Goal: Task Accomplishment & Management: Complete application form

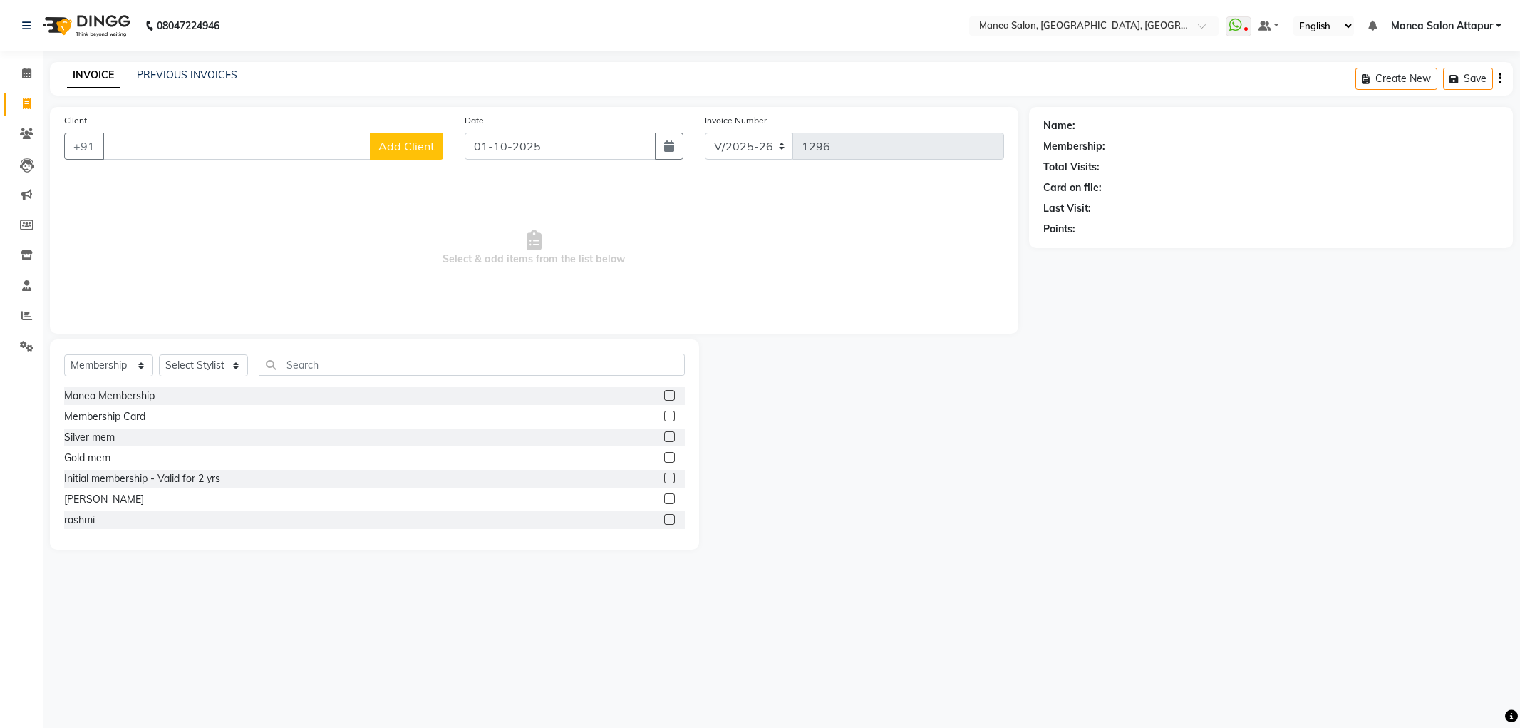
select select "6587"
select select "membership"
drag, startPoint x: 210, startPoint y: 187, endPoint x: 205, endPoint y: 193, distance: 7.6
click at [208, 194] on ngb-typeahead-window "Gowtham 9177704693" at bounding box center [203, 179] width 202 height 36
click at [245, 177] on button "Gowtham 9177704693" at bounding box center [203, 178] width 200 height 23
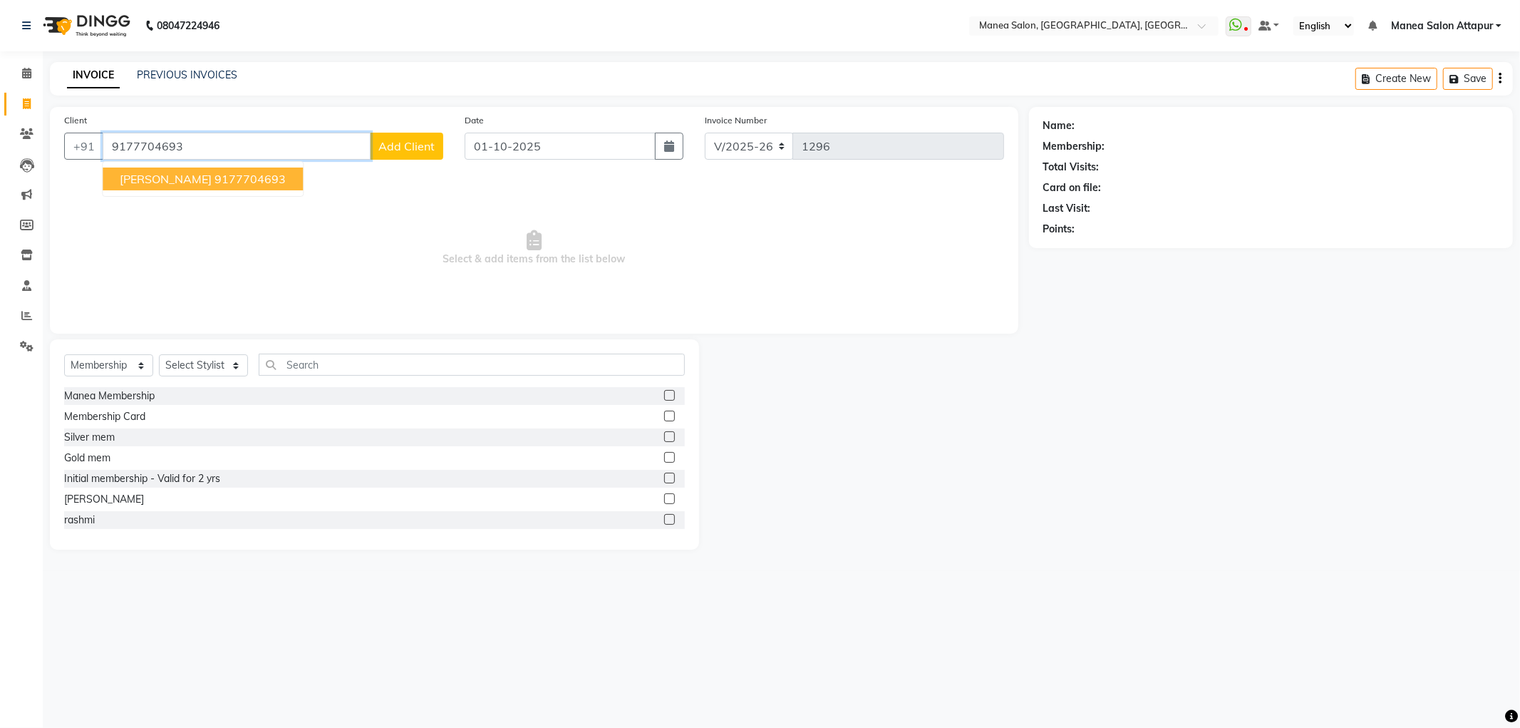
type input "9177704693"
click at [251, 172] on div "Client +91 9177704693 Gowtham 9177704693 Add Client Date 01-10-2025 Invoice Num…" at bounding box center [534, 220] width 968 height 227
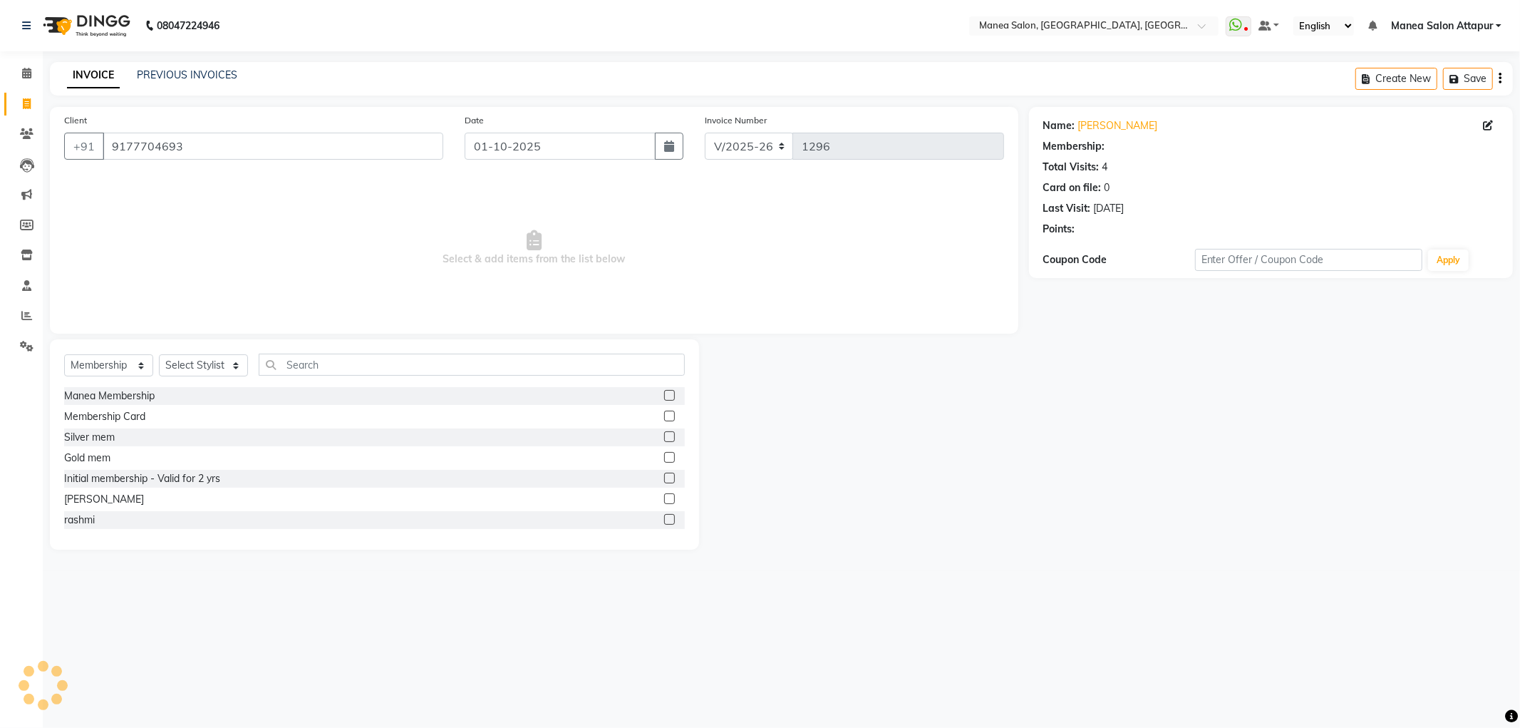
select select "1: Object"
click at [93, 375] on select "Select Service Product Membership Package Voucher Prepaid Gift Card" at bounding box center [108, 365] width 89 height 22
select select "service"
click at [64, 355] on select "Select Service Product Membership Package Voucher Prepaid Gift Card" at bounding box center [108, 365] width 89 height 22
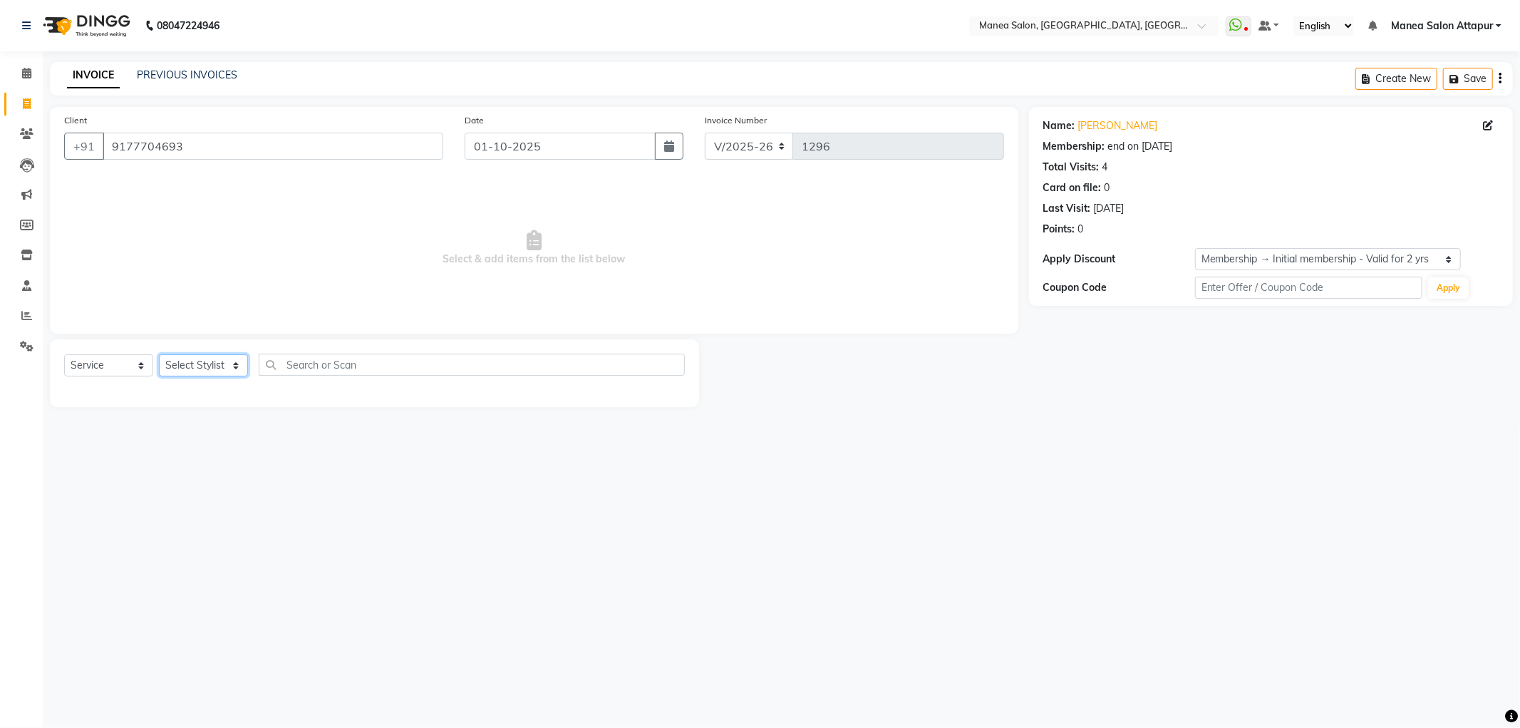
click at [186, 368] on select "Select Stylist Aryan Ashok Devender Dasari Faizan Shaik Imran Padmja Rajee Salm…" at bounding box center [203, 365] width 89 height 22
click at [159, 355] on select "Select Stylist Aryan Ashok Devender Dasari Faizan Shaik Imran Padmja Rajee Salm…" at bounding box center [203, 365] width 89 height 22
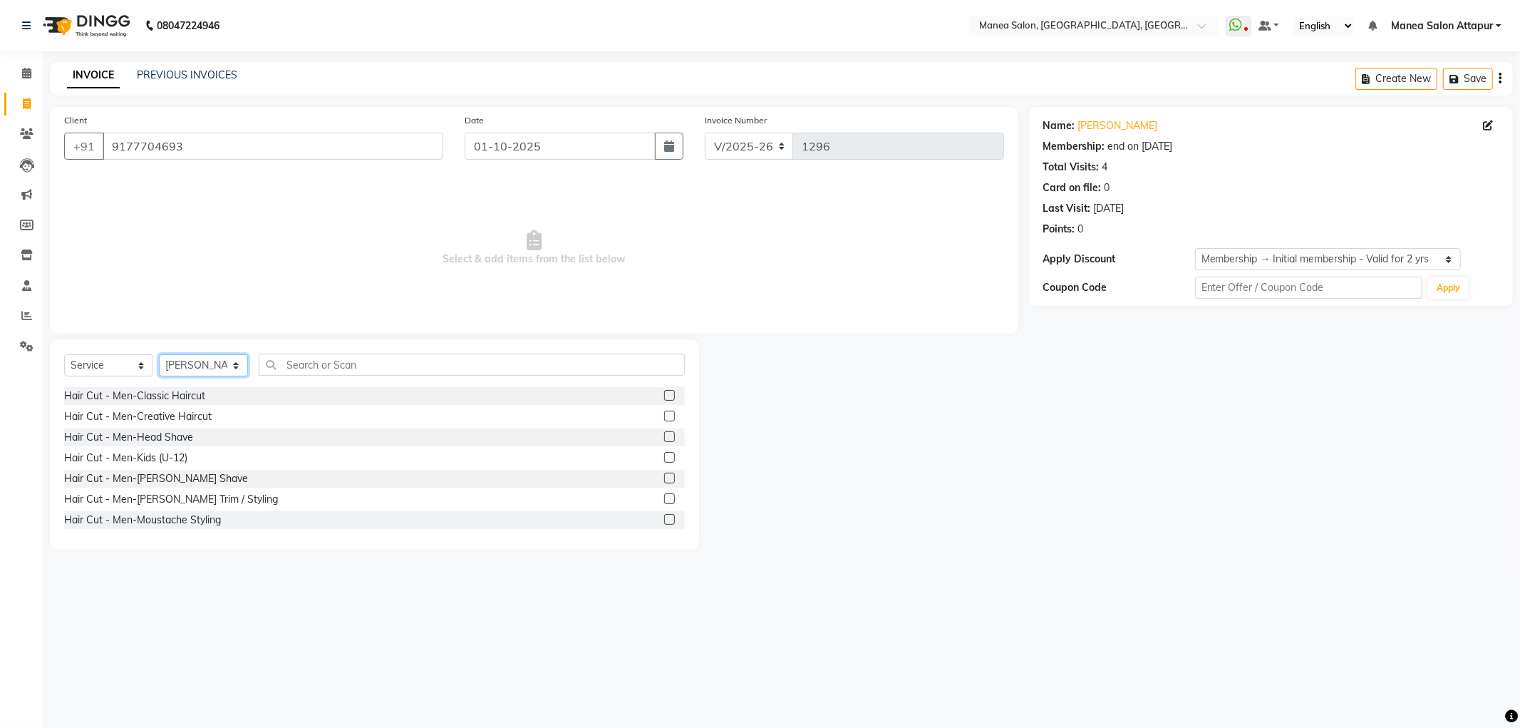
click at [227, 368] on select "Select Stylist Aryan Ashok Devender Dasari Faizan Shaik Imran Padmja Rajee Salm…" at bounding box center [203, 365] width 89 height 22
select select "51269"
click at [159, 355] on select "Select Stylist Aryan Ashok Devender Dasari Faizan Shaik Imran Padmja Rajee Salm…" at bounding box center [203, 365] width 89 height 22
click at [664, 419] on label at bounding box center [669, 415] width 11 height 11
click at [664, 419] on input "checkbox" at bounding box center [668, 416] width 9 height 9
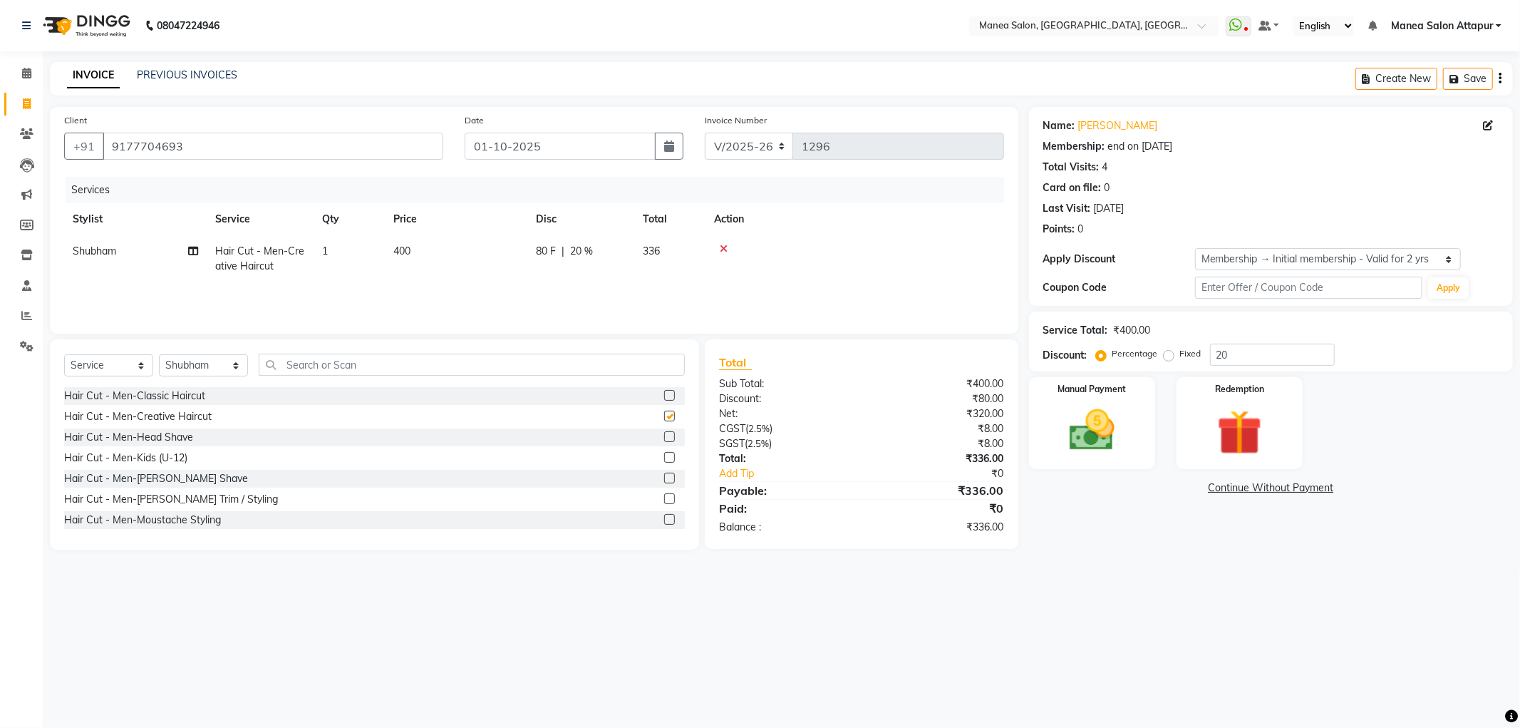
checkbox input "false"
drag, startPoint x: 1115, startPoint y: 462, endPoint x: 1169, endPoint y: 567, distance: 118.9
click at [1169, 567] on main "INVOICE PREVIOUS INVOICES Create New Save Client +91 9177704693 Date 01-10-2025…" at bounding box center [781, 316] width 1477 height 509
click at [1119, 458] on div "Manual Payment" at bounding box center [1091, 422] width 131 height 95
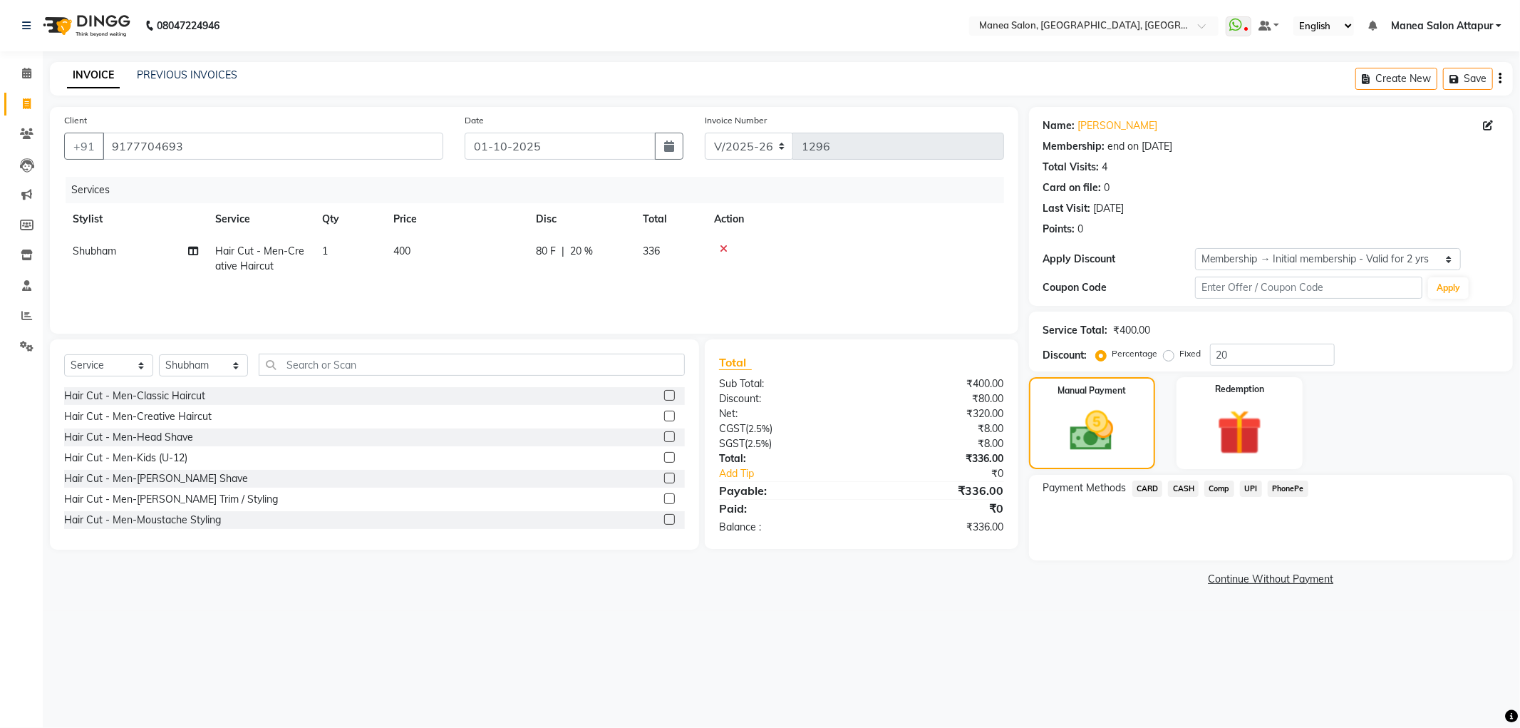
click at [1244, 490] on span "UPI" at bounding box center [1251, 488] width 22 height 16
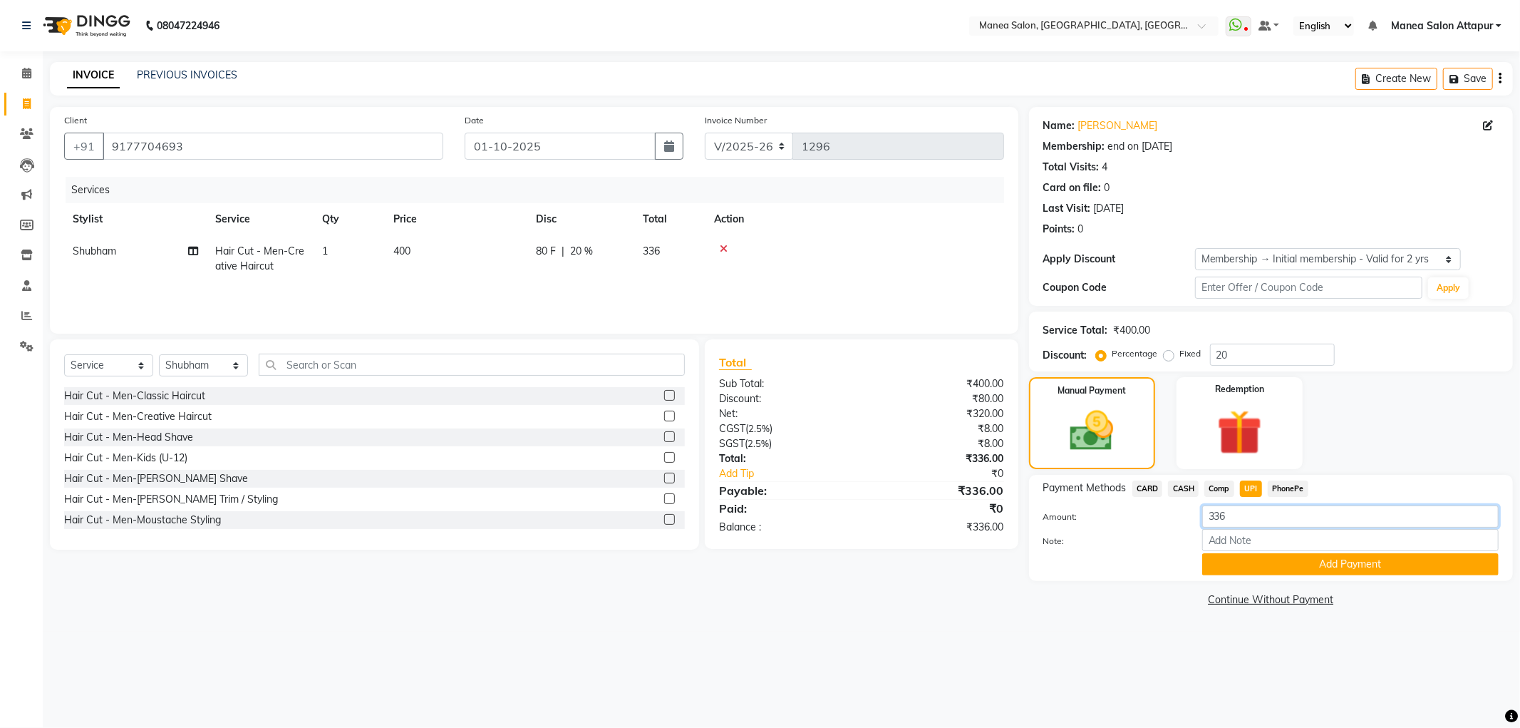
click at [1291, 524] on input "336" at bounding box center [1350, 516] width 296 height 22
click at [1288, 539] on input "Note:" at bounding box center [1350, 540] width 296 height 22
click at [1211, 538] on input "account" at bounding box center [1350, 540] width 296 height 22
type input "Salon Account"
click at [1341, 565] on button "Add Payment" at bounding box center [1350, 564] width 296 height 22
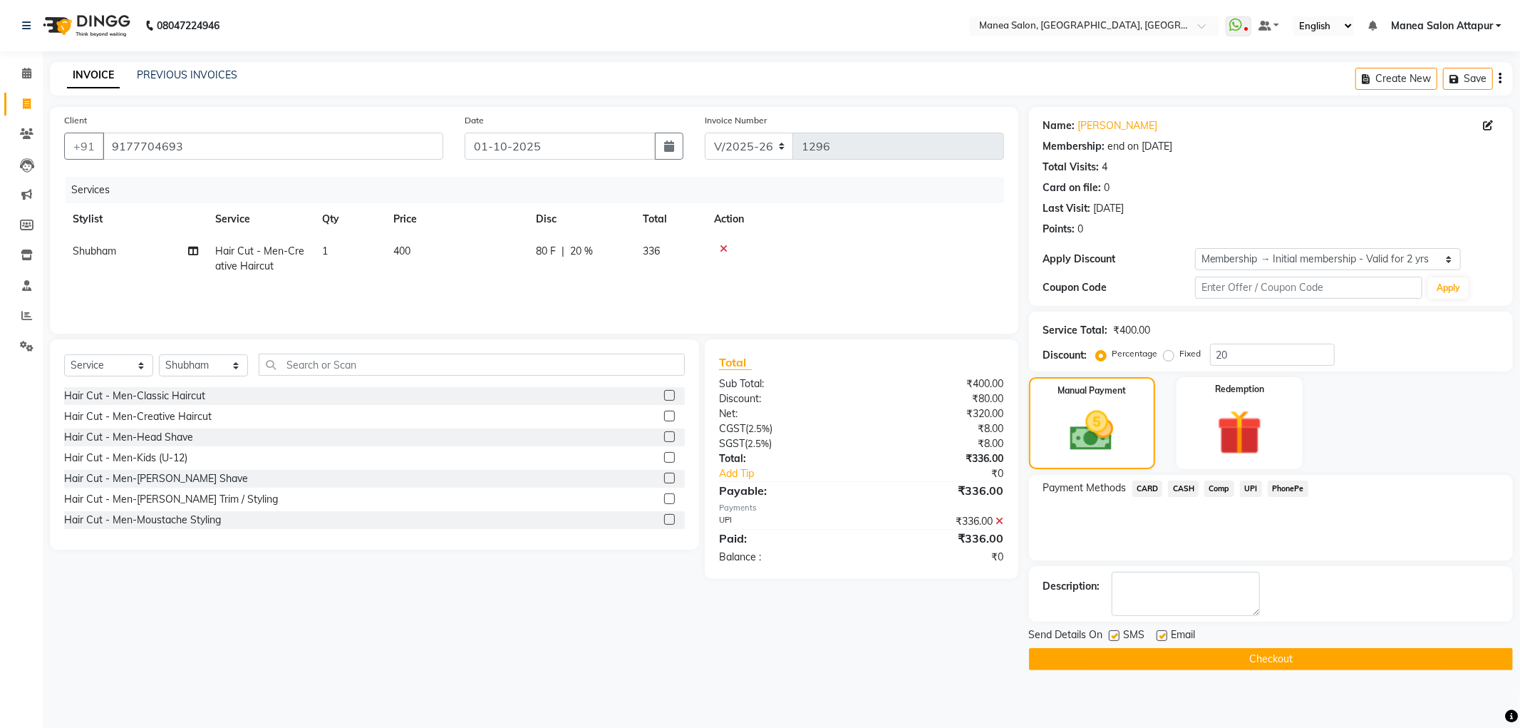
click at [1216, 653] on button "Checkout" at bounding box center [1271, 659] width 484 height 22
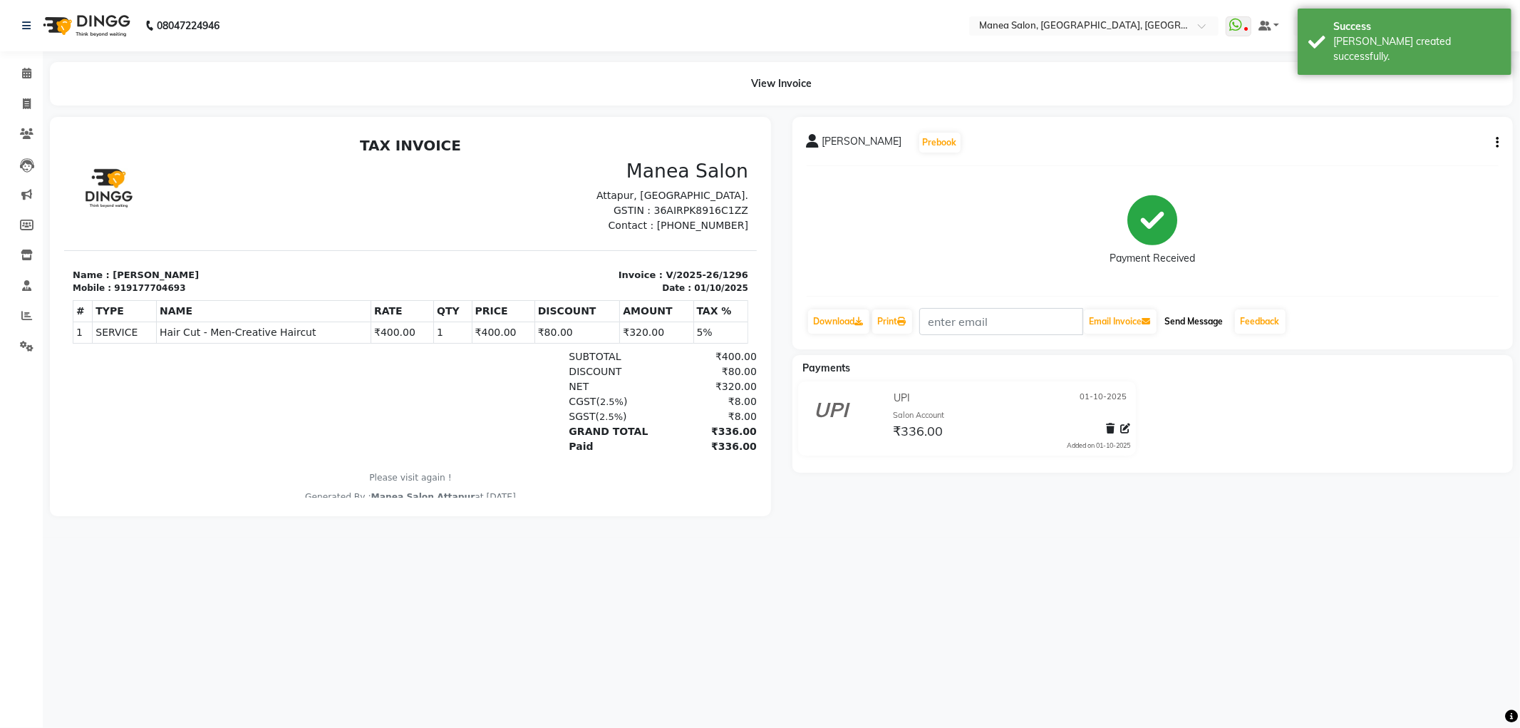
click at [1182, 319] on button "Send Message" at bounding box center [1194, 321] width 70 height 24
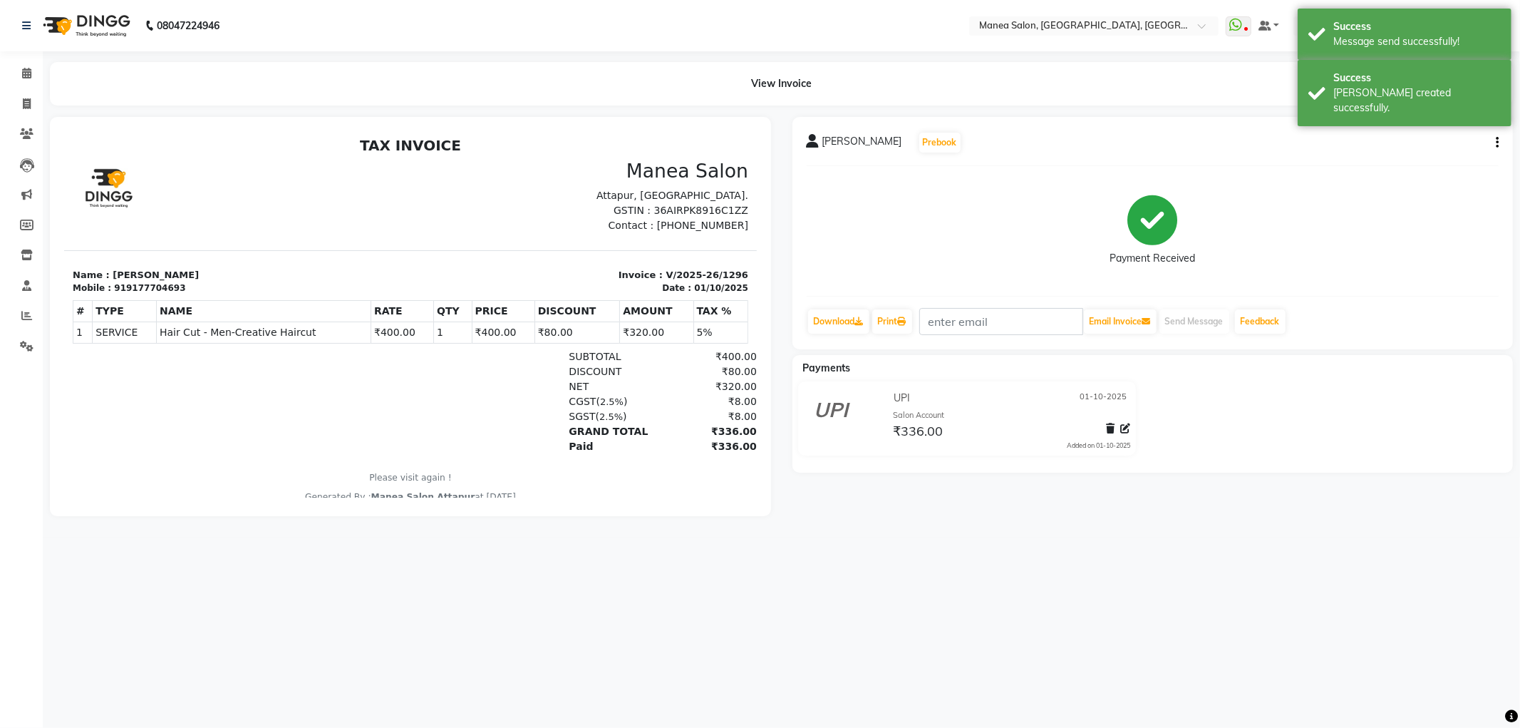
click at [25, 91] on li "Invoice" at bounding box center [21, 104] width 43 height 31
click at [19, 100] on span at bounding box center [26, 104] width 25 height 16
select select "6587"
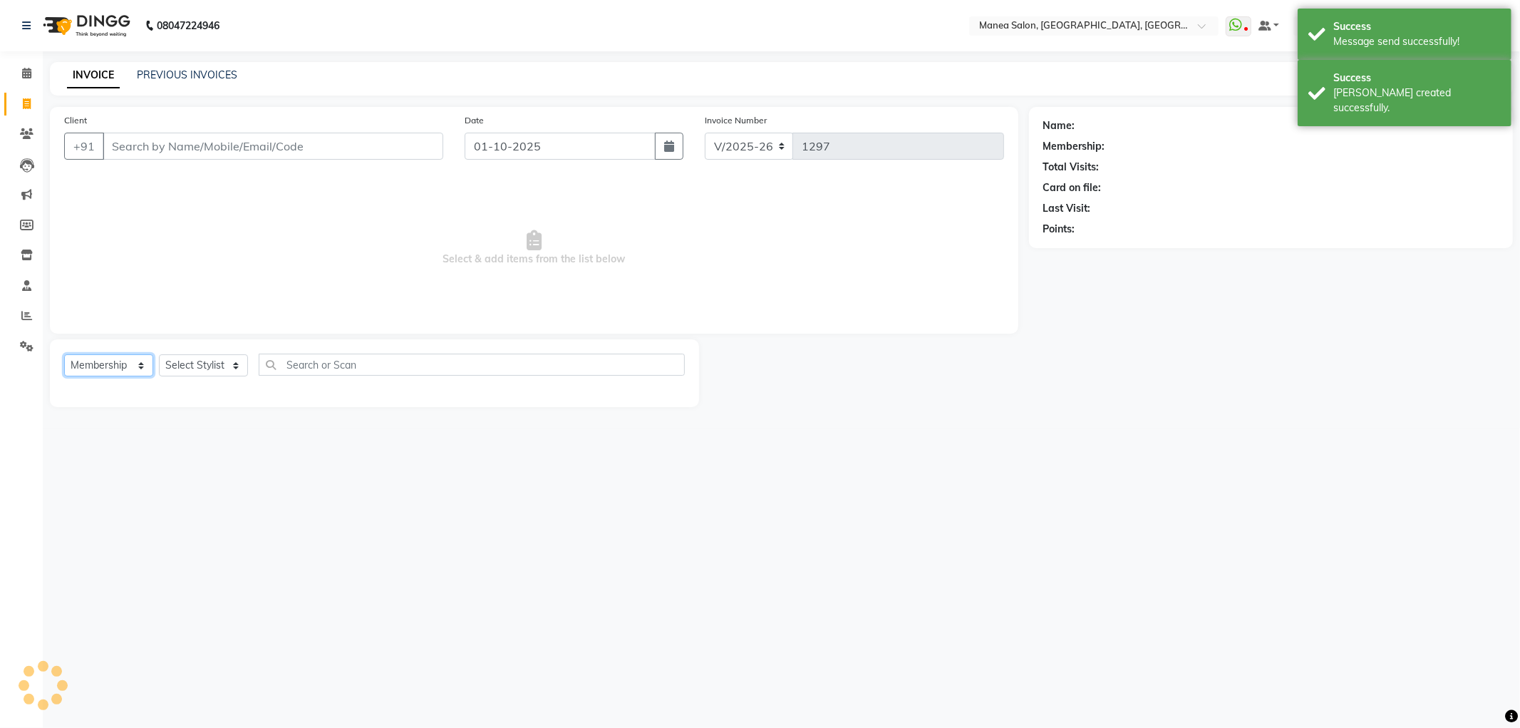
click at [108, 374] on select "Select Service Product Membership Package Voucher Prepaid Gift Card" at bounding box center [108, 365] width 89 height 22
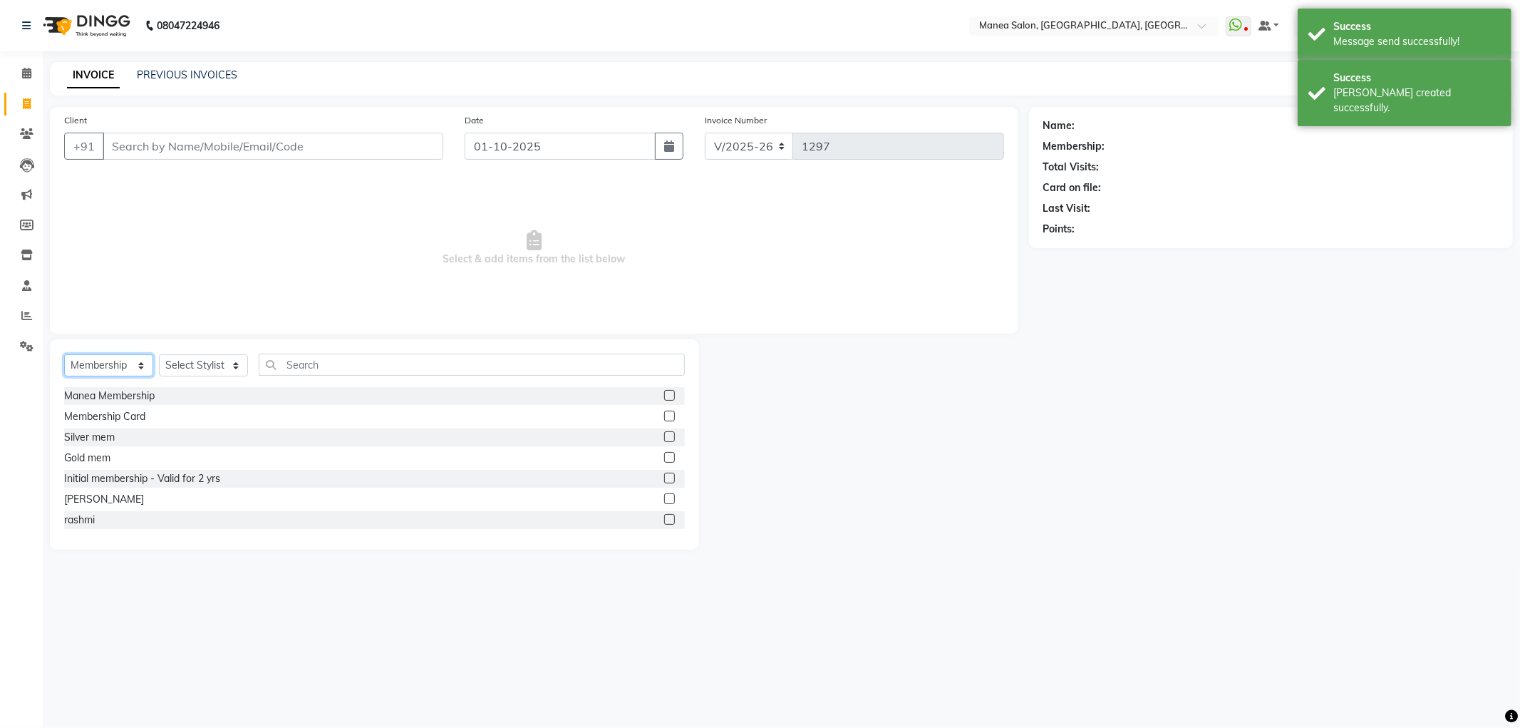
select select "service"
click at [64, 355] on select "Select Service Product Membership Package Voucher Prepaid Gift Card" at bounding box center [108, 365] width 89 height 22
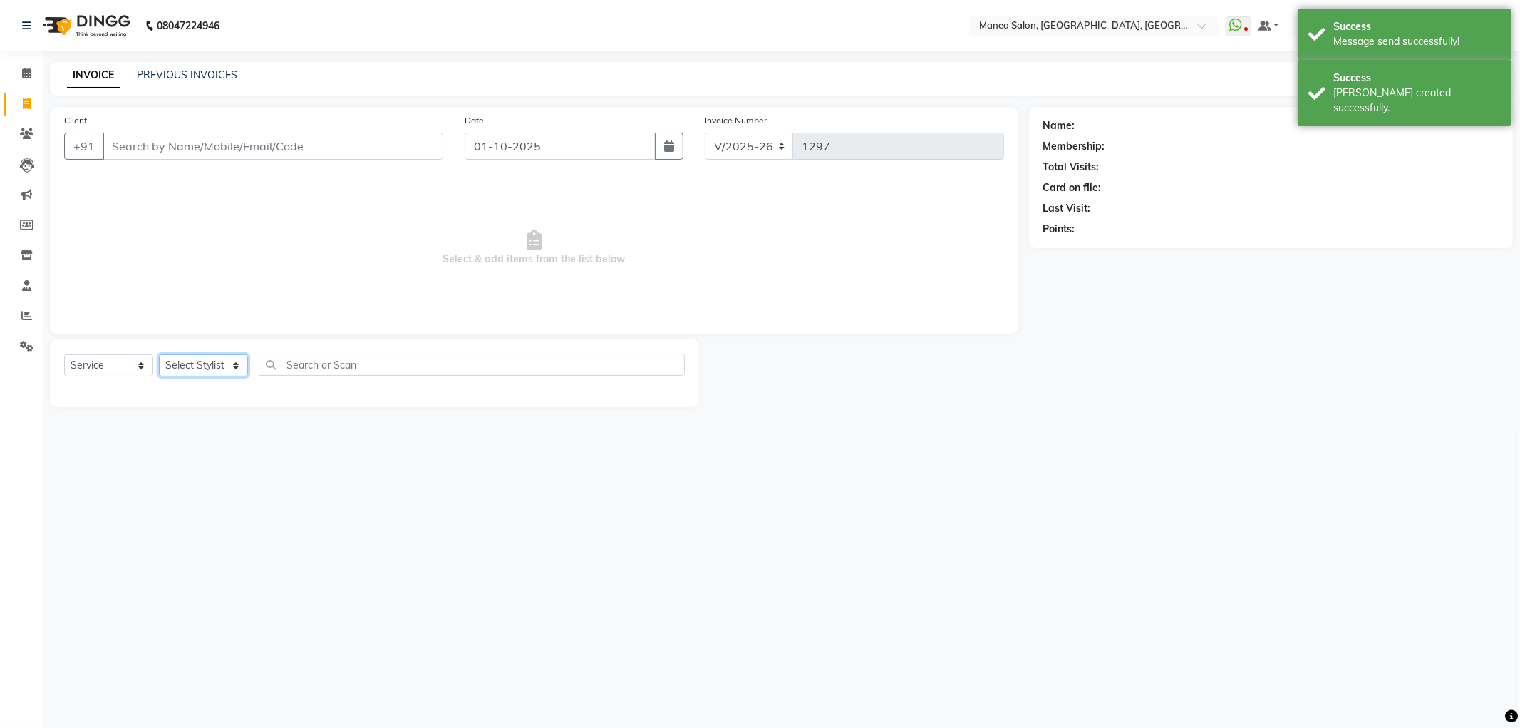
click at [187, 368] on select "Select Stylist Aryan Ashok Devender Dasari Faizan Shaik Imran Padmja Rajee Salm…" at bounding box center [203, 365] width 89 height 22
select select "52941"
click at [159, 355] on select "Select Stylist Aryan Ashok Devender Dasari Faizan Shaik Imran Padmja Rajee Salm…" at bounding box center [203, 365] width 89 height 22
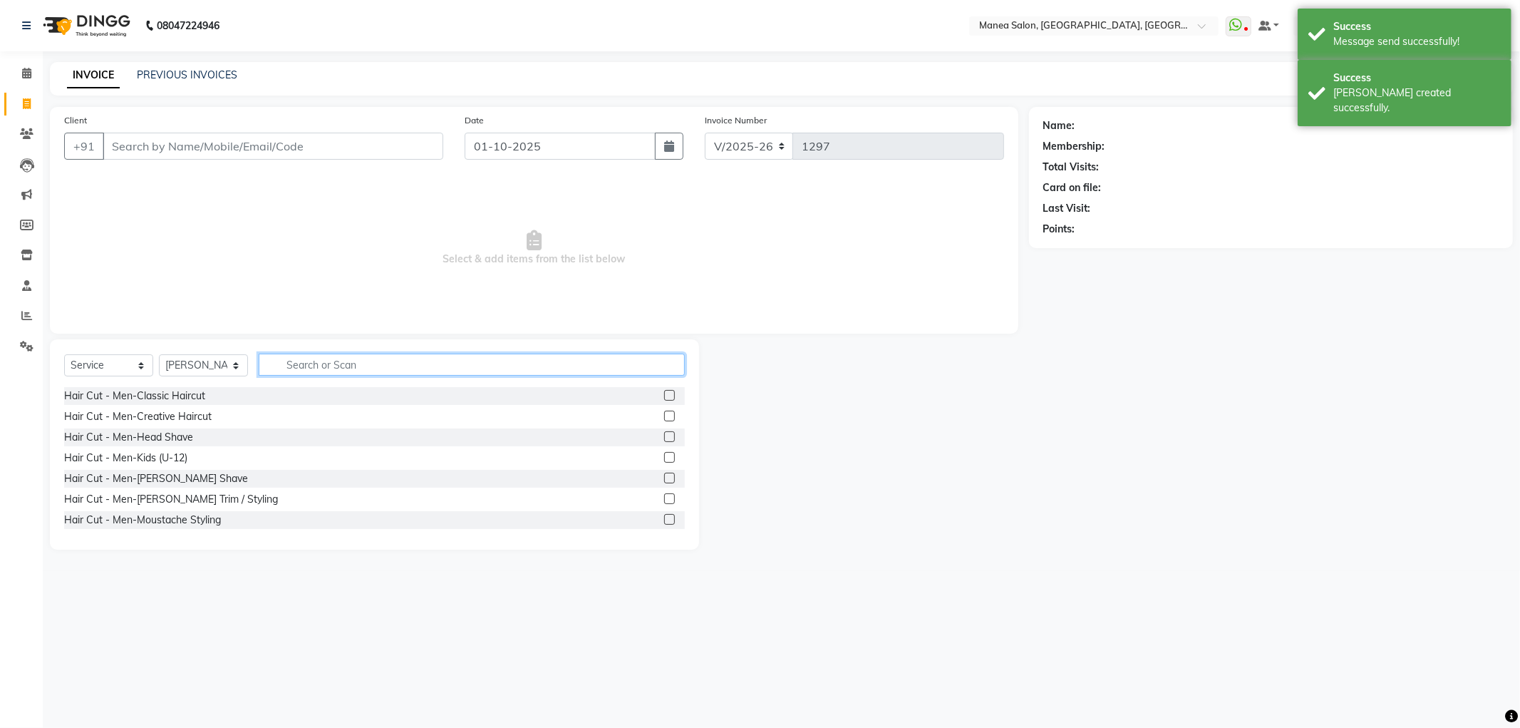
click at [330, 355] on input "text" at bounding box center [472, 364] width 426 height 22
type input "det"
click at [664, 390] on label at bounding box center [669, 395] width 11 height 11
click at [664, 391] on input "checkbox" at bounding box center [668, 395] width 9 height 9
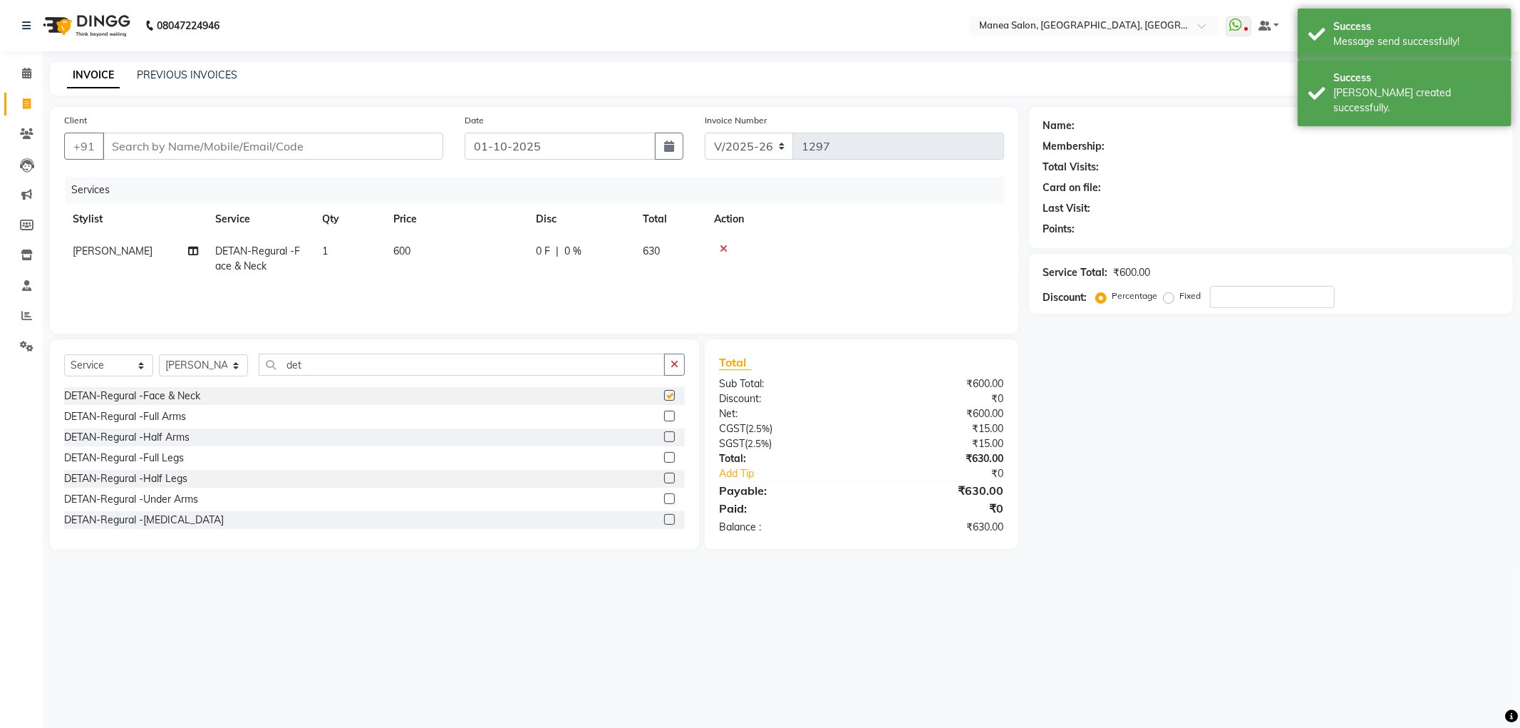
checkbox input "false"
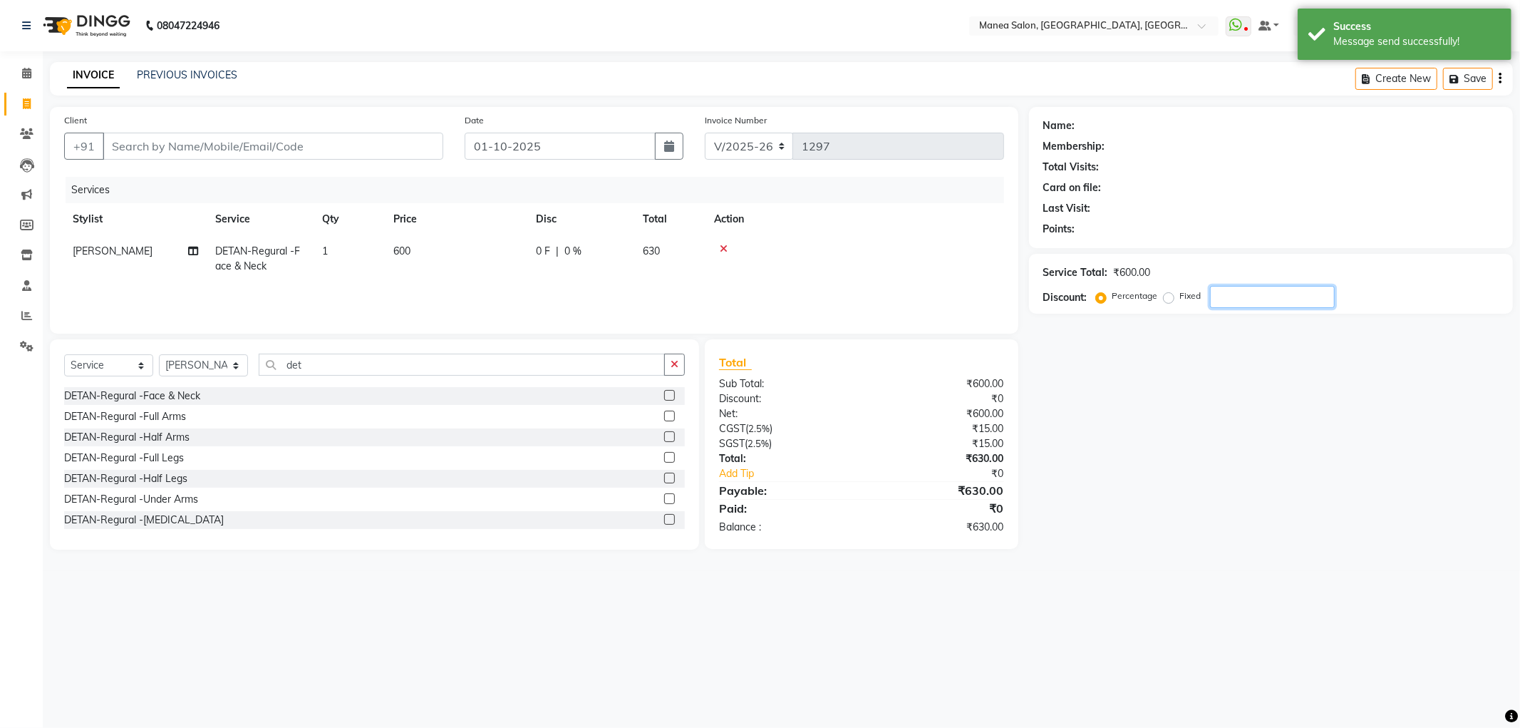
click at [1226, 296] on input "number" at bounding box center [1272, 297] width 125 height 22
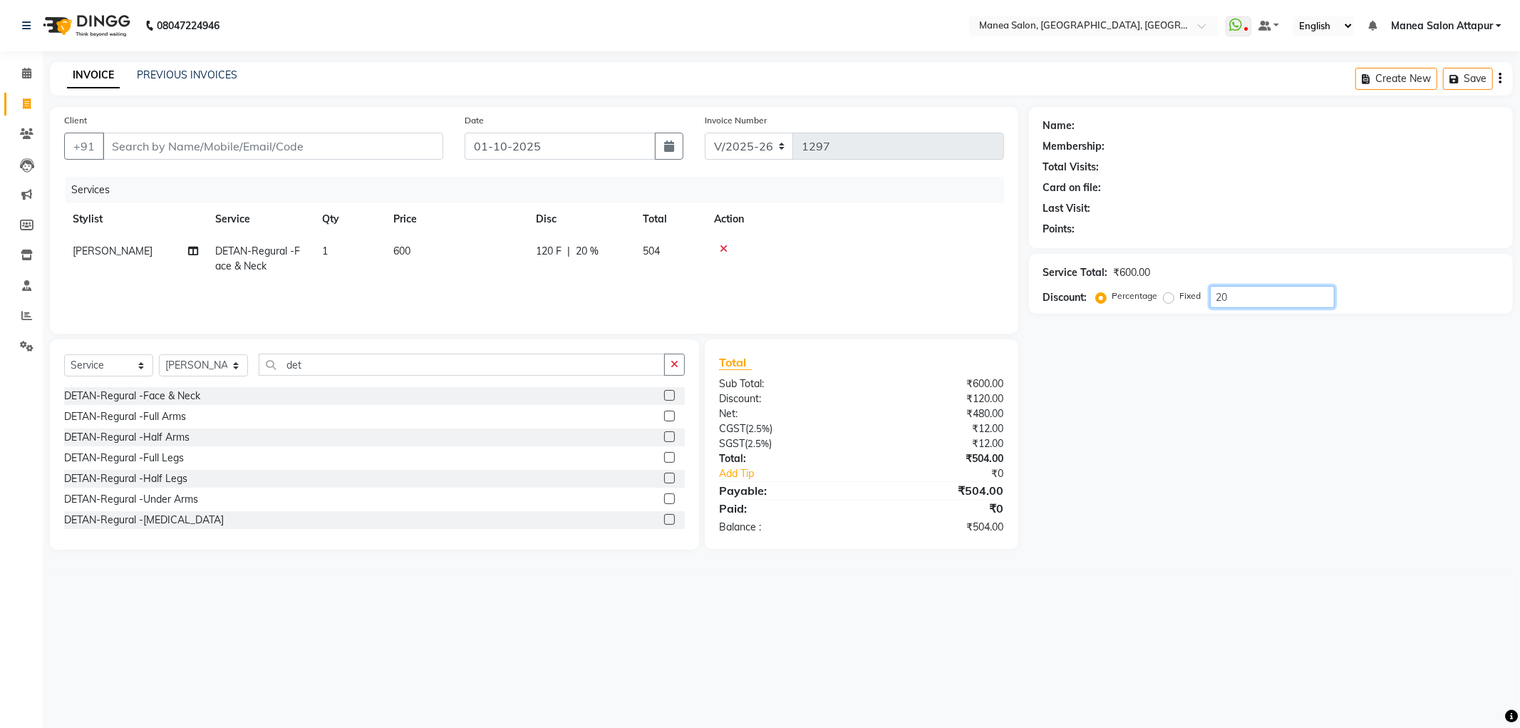
type input "20"
drag, startPoint x: 315, startPoint y: 363, endPoint x: 268, endPoint y: 365, distance: 47.1
click at [268, 365] on input "det" at bounding box center [462, 364] width 406 height 22
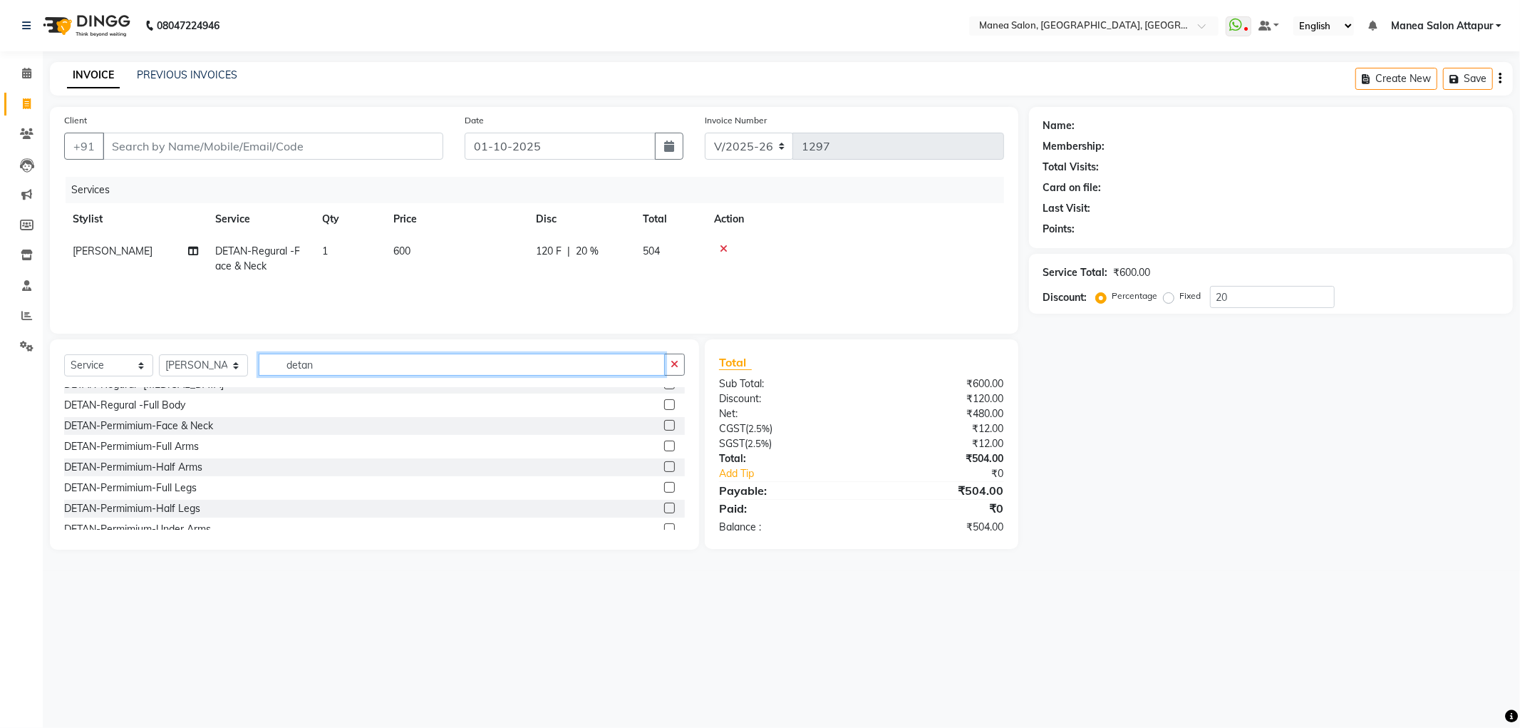
scroll to position [108, 0]
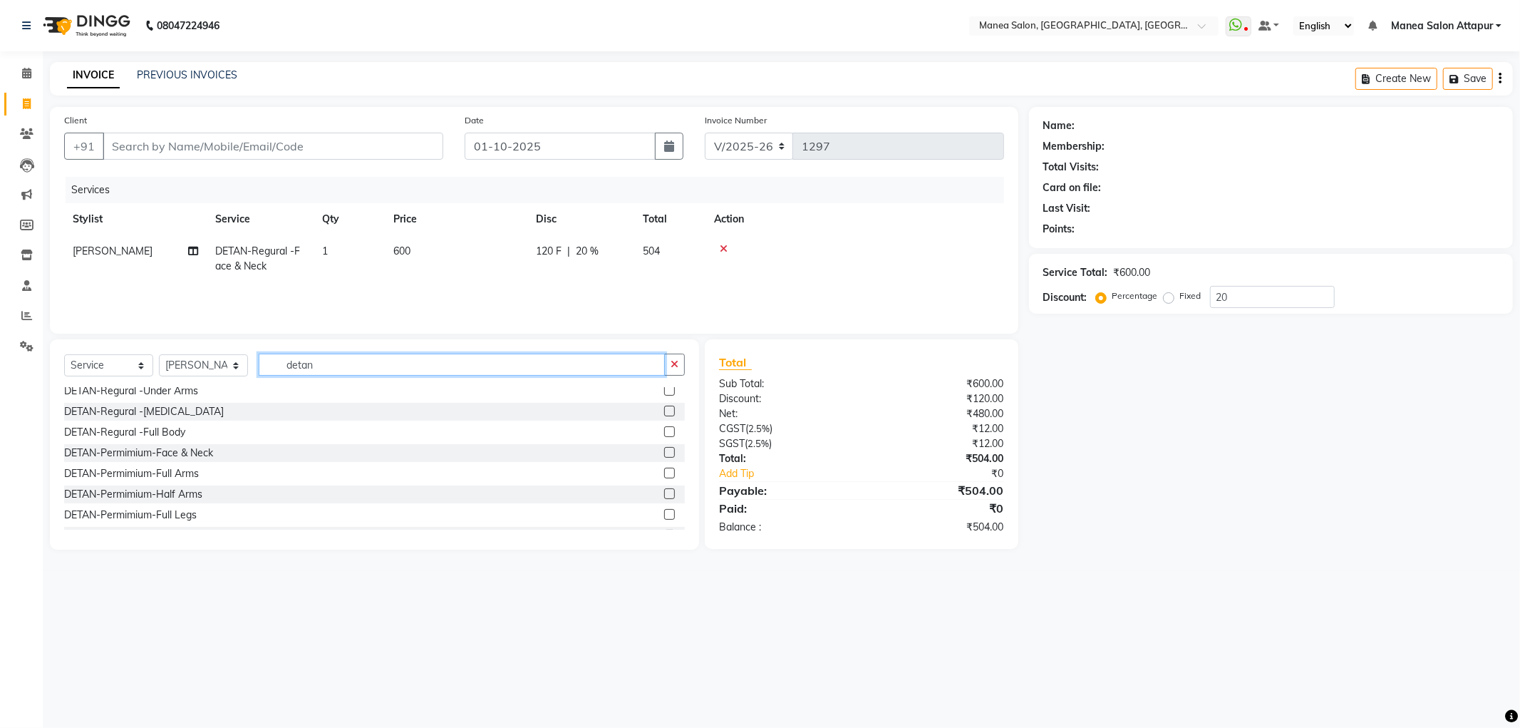
type input "detan"
click at [664, 453] on label at bounding box center [669, 452] width 11 height 11
click at [664, 453] on input "checkbox" at bounding box center [668, 452] width 9 height 9
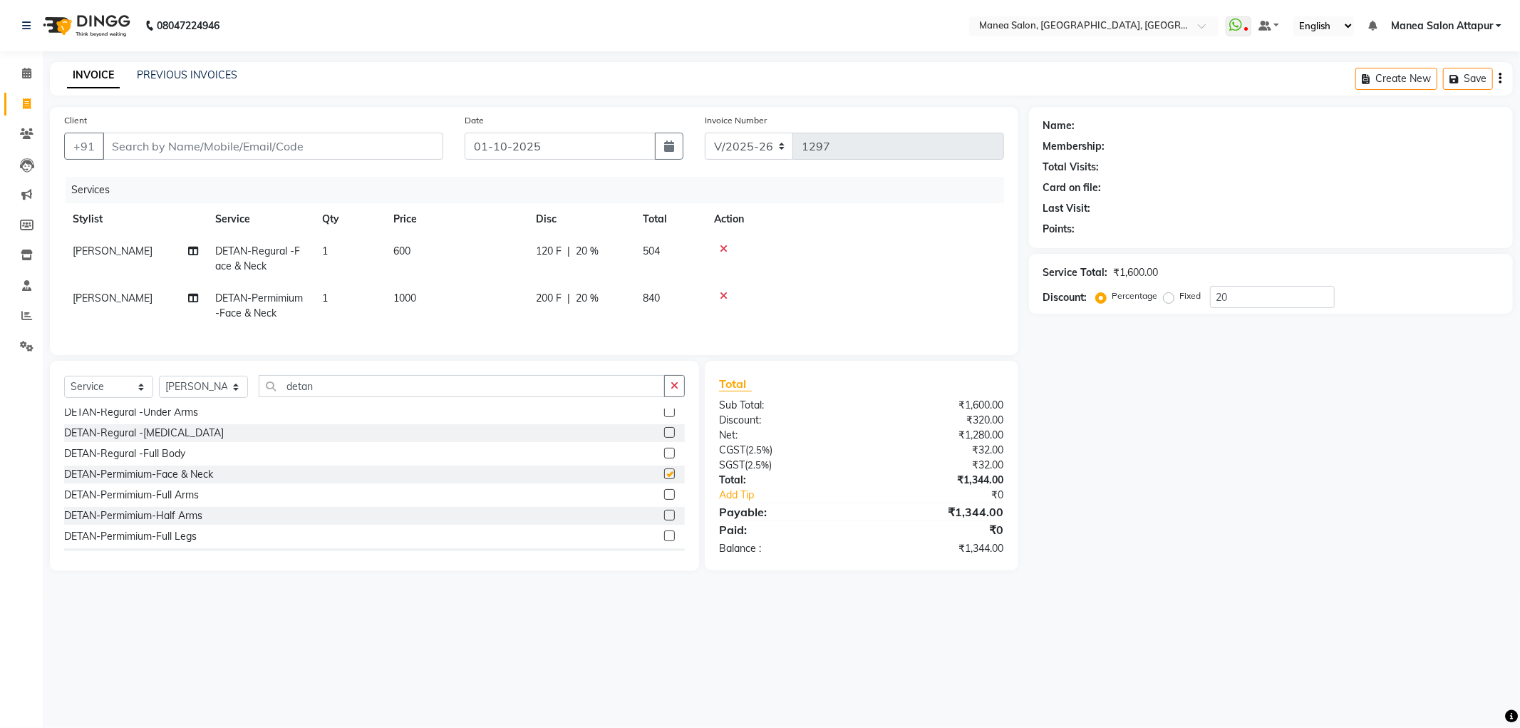
checkbox input "false"
click at [725, 250] on icon at bounding box center [724, 249] width 8 height 10
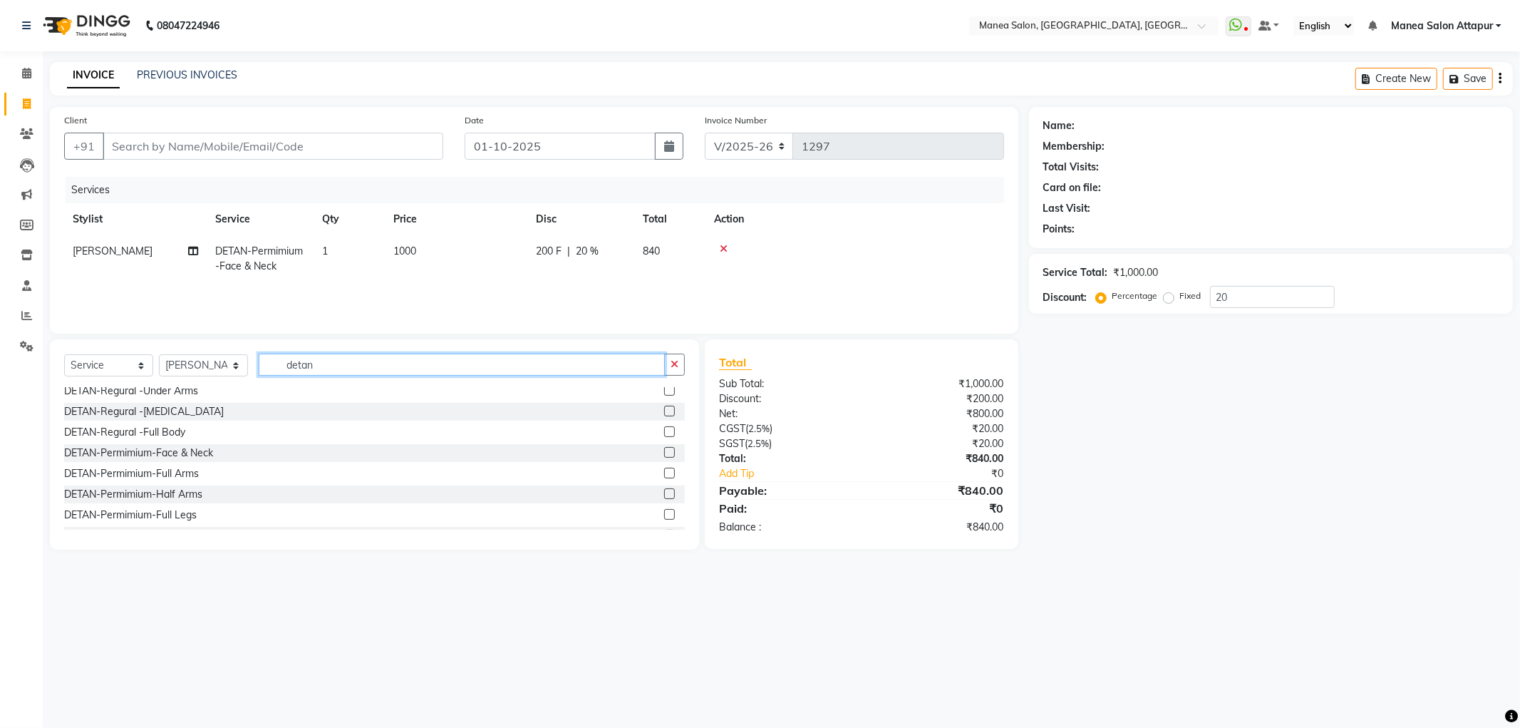
drag, startPoint x: 329, startPoint y: 362, endPoint x: 287, endPoint y: 366, distance: 42.2
click at [287, 366] on input "detan" at bounding box center [462, 364] width 406 height 22
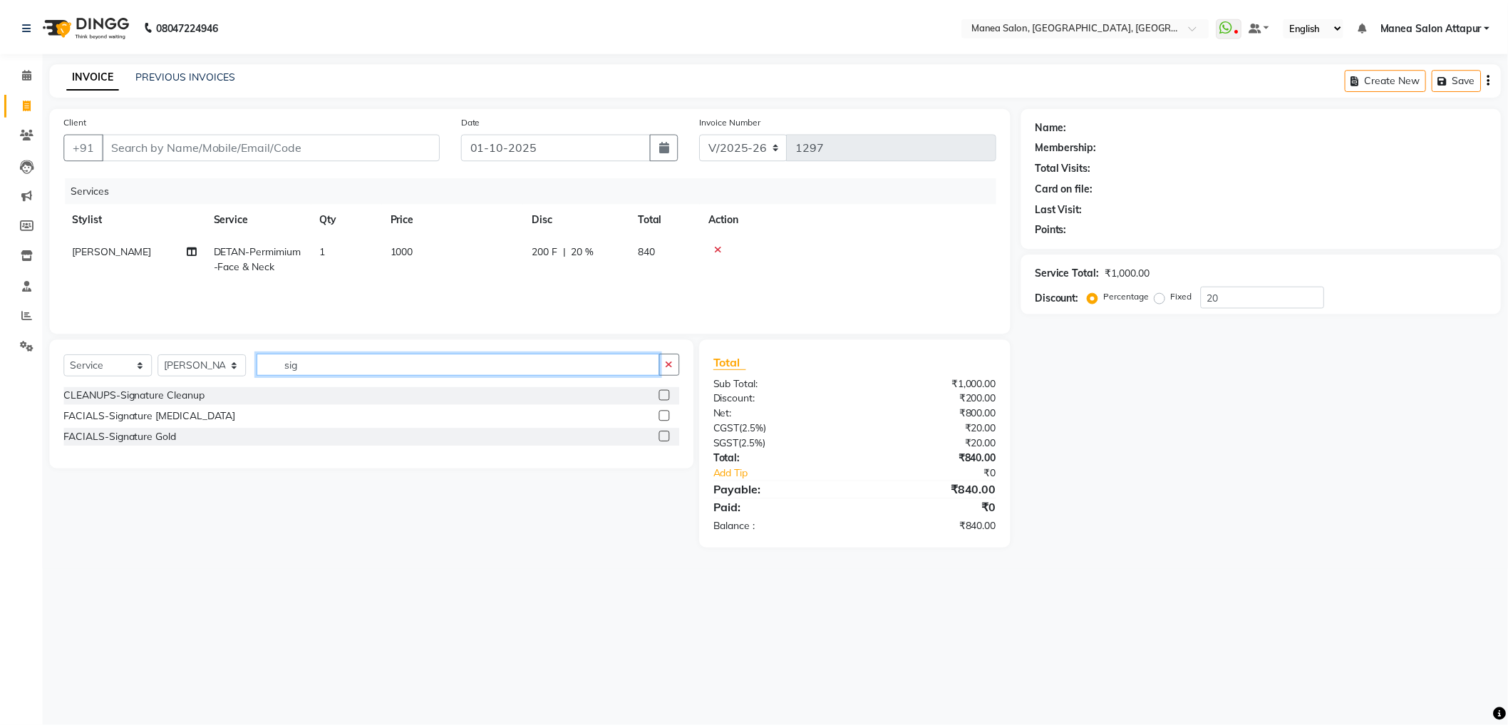
scroll to position [0, 0]
type input "sig"
click at [671, 418] on label at bounding box center [669, 415] width 11 height 11
click at [671, 418] on input "checkbox" at bounding box center [668, 416] width 9 height 9
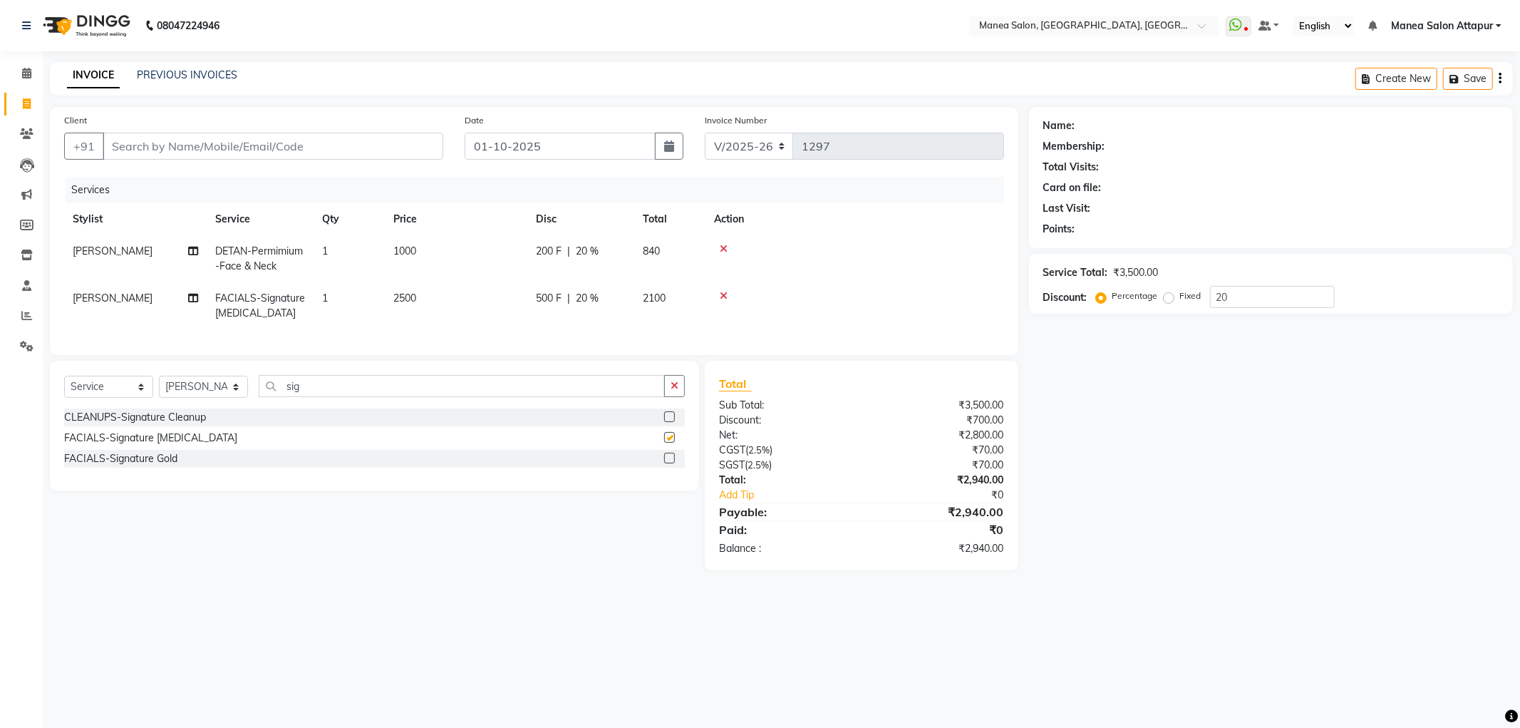
checkbox input "false"
click at [723, 247] on icon at bounding box center [724, 249] width 8 height 10
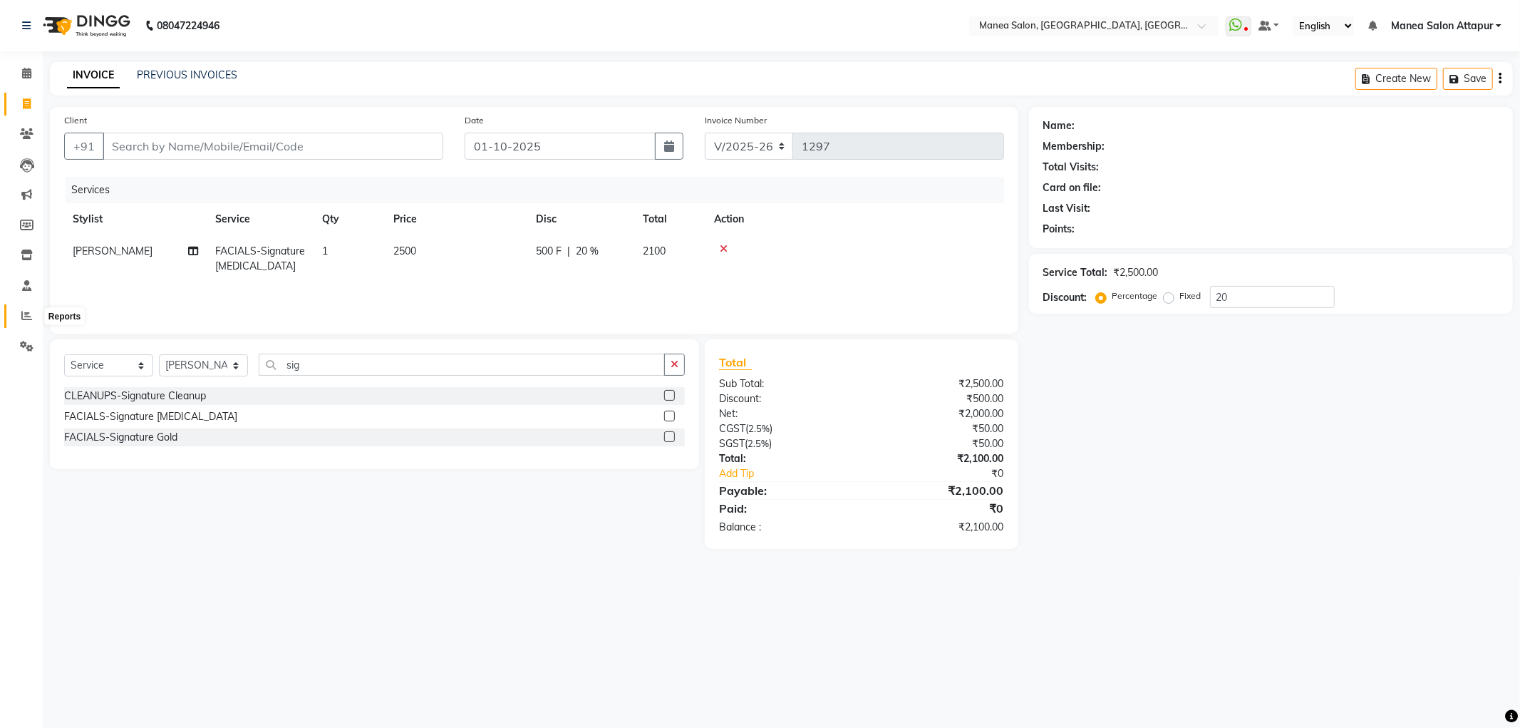
click at [33, 316] on span at bounding box center [26, 316] width 25 height 16
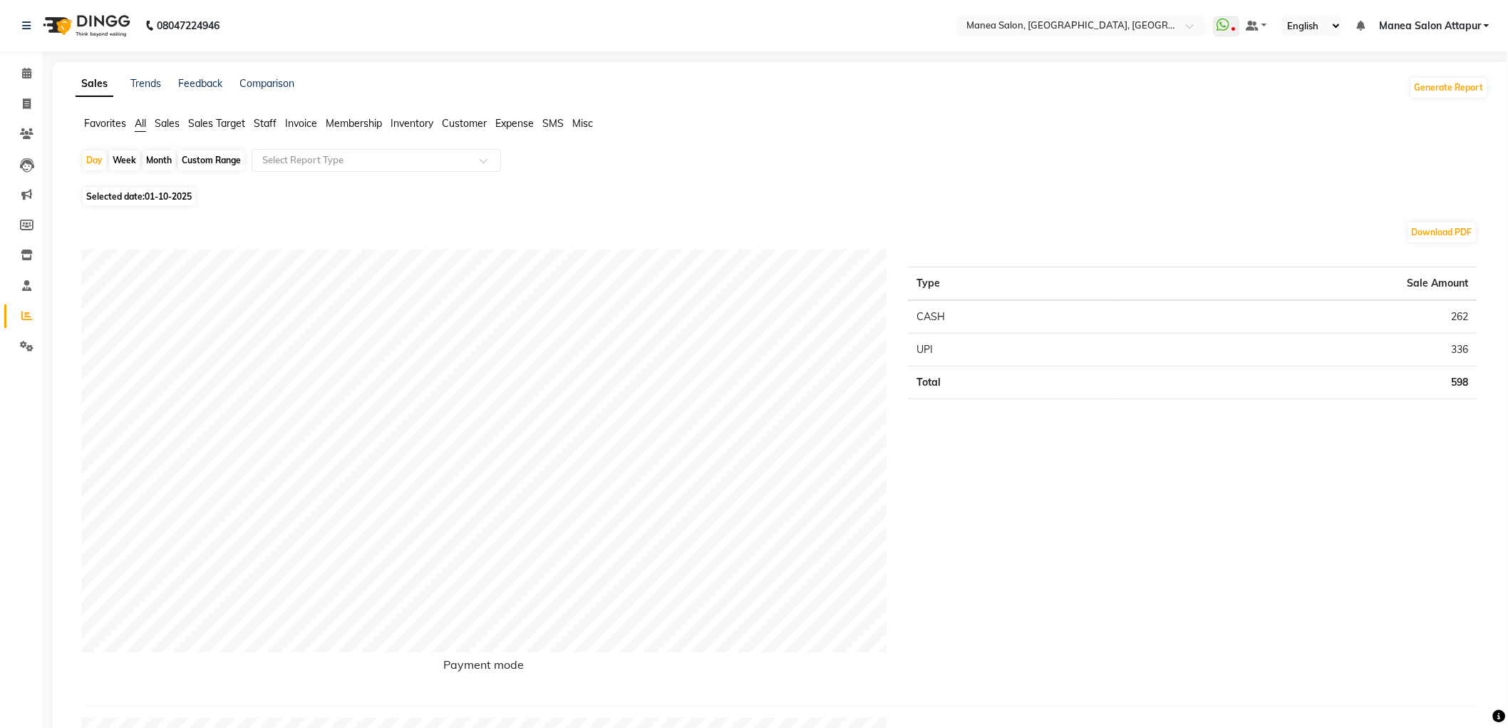
click at [24, 89] on li "Invoice" at bounding box center [21, 104] width 43 height 31
click at [24, 93] on link "Invoice" at bounding box center [21, 105] width 34 height 24
select select "service"
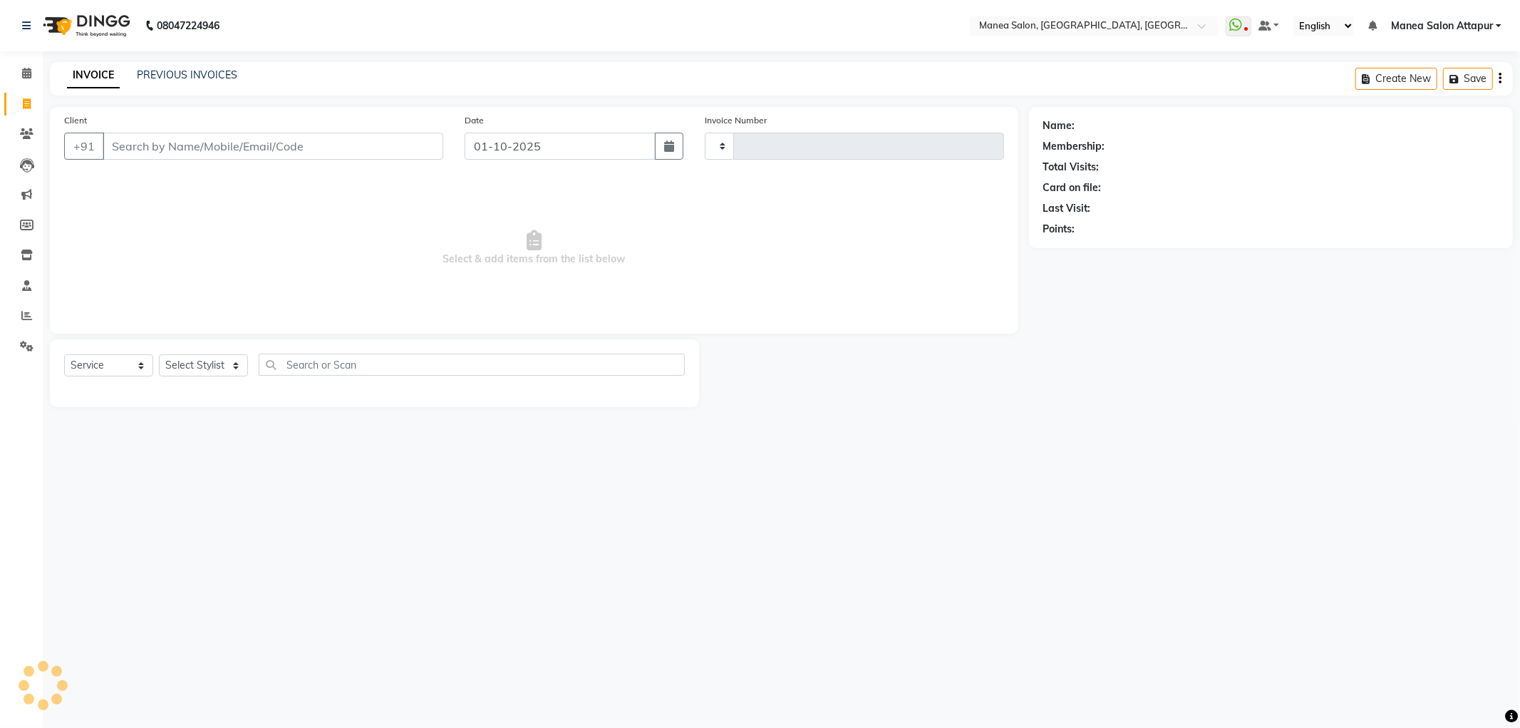
type input "1297"
click at [204, 151] on input "Client" at bounding box center [273, 146] width 341 height 27
select select "6587"
select select "membership"
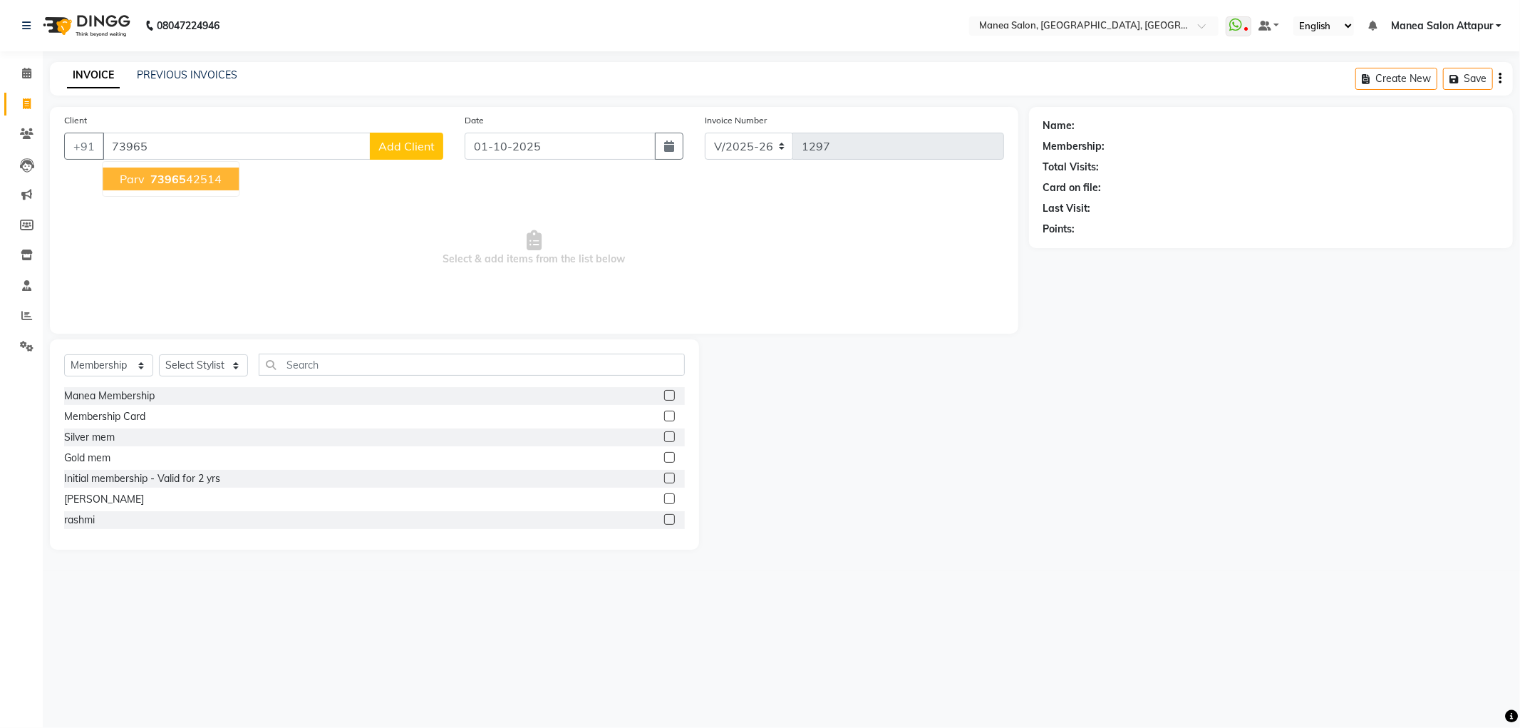
click at [198, 180] on ngb-highlight "73965 42514" at bounding box center [185, 179] width 74 height 14
type input "7396542514"
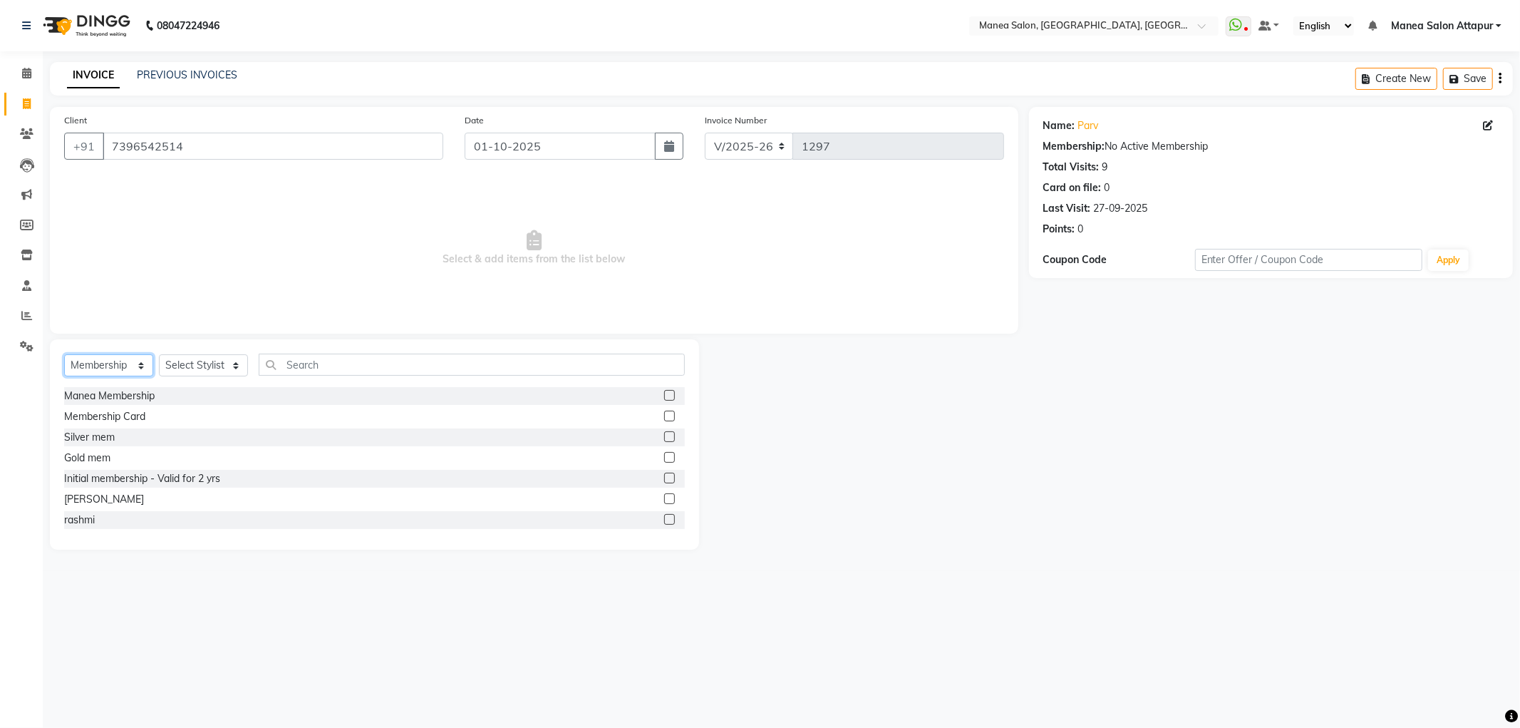
click at [130, 368] on select "Select Service Product Membership Package Voucher Prepaid Gift Card" at bounding box center [108, 365] width 89 height 22
click at [64, 355] on select "Select Service Product Membership Package Voucher Prepaid Gift Card" at bounding box center [108, 365] width 89 height 22
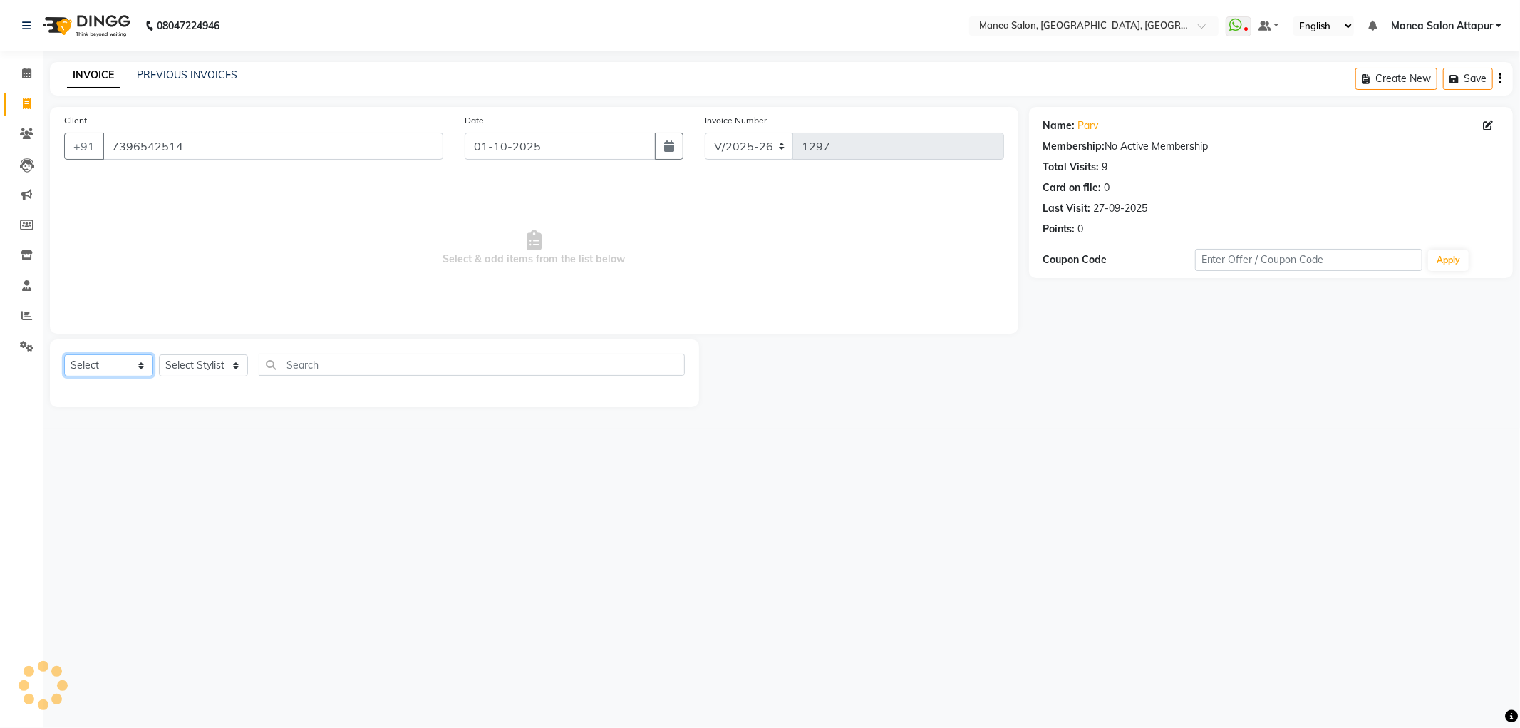
drag, startPoint x: 125, startPoint y: 367, endPoint x: 124, endPoint y: 374, distance: 7.2
click at [125, 367] on select "Select Service Product Membership Package Voucher Prepaid Gift Card" at bounding box center [108, 365] width 89 height 22
click at [64, 355] on select "Select Service Product Membership Package Voucher Prepaid Gift Card" at bounding box center [108, 365] width 89 height 22
drag, startPoint x: 116, startPoint y: 365, endPoint x: 116, endPoint y: 373, distance: 8.6
click at [116, 365] on select "Select Service Product Membership Package Voucher Prepaid Gift Card" at bounding box center [108, 365] width 89 height 22
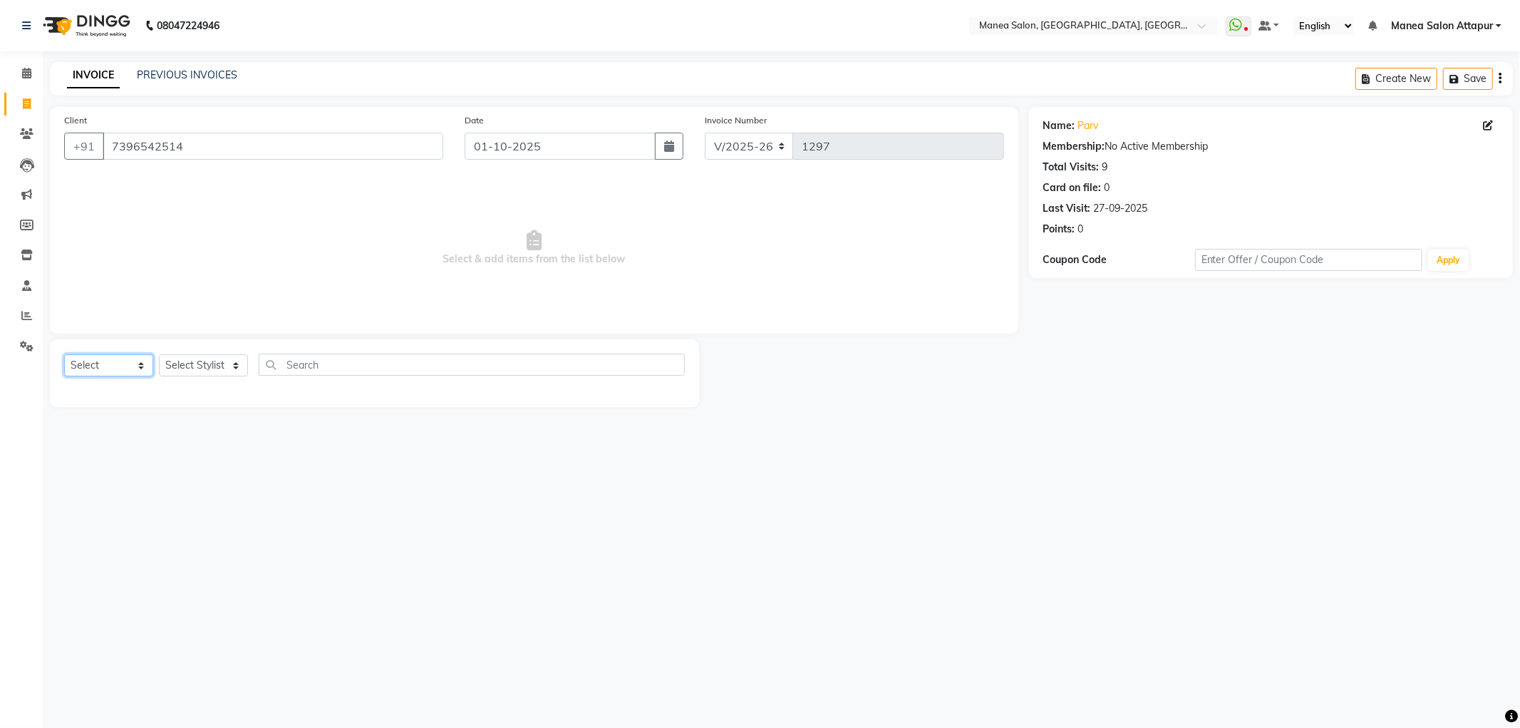
select select "service"
click at [64, 355] on select "Select Service Product Membership Package Voucher Prepaid Gift Card" at bounding box center [108, 365] width 89 height 22
click at [187, 371] on select "Select Stylist Aryan Ashok Devender Dasari Faizan Shaik Imran Padmja Rajee Salm…" at bounding box center [203, 365] width 89 height 22
select select "78234"
click at [159, 355] on select "Select Stylist Aryan Ashok Devender Dasari Faizan Shaik Imran Padmja Rajee Salm…" at bounding box center [203, 365] width 89 height 22
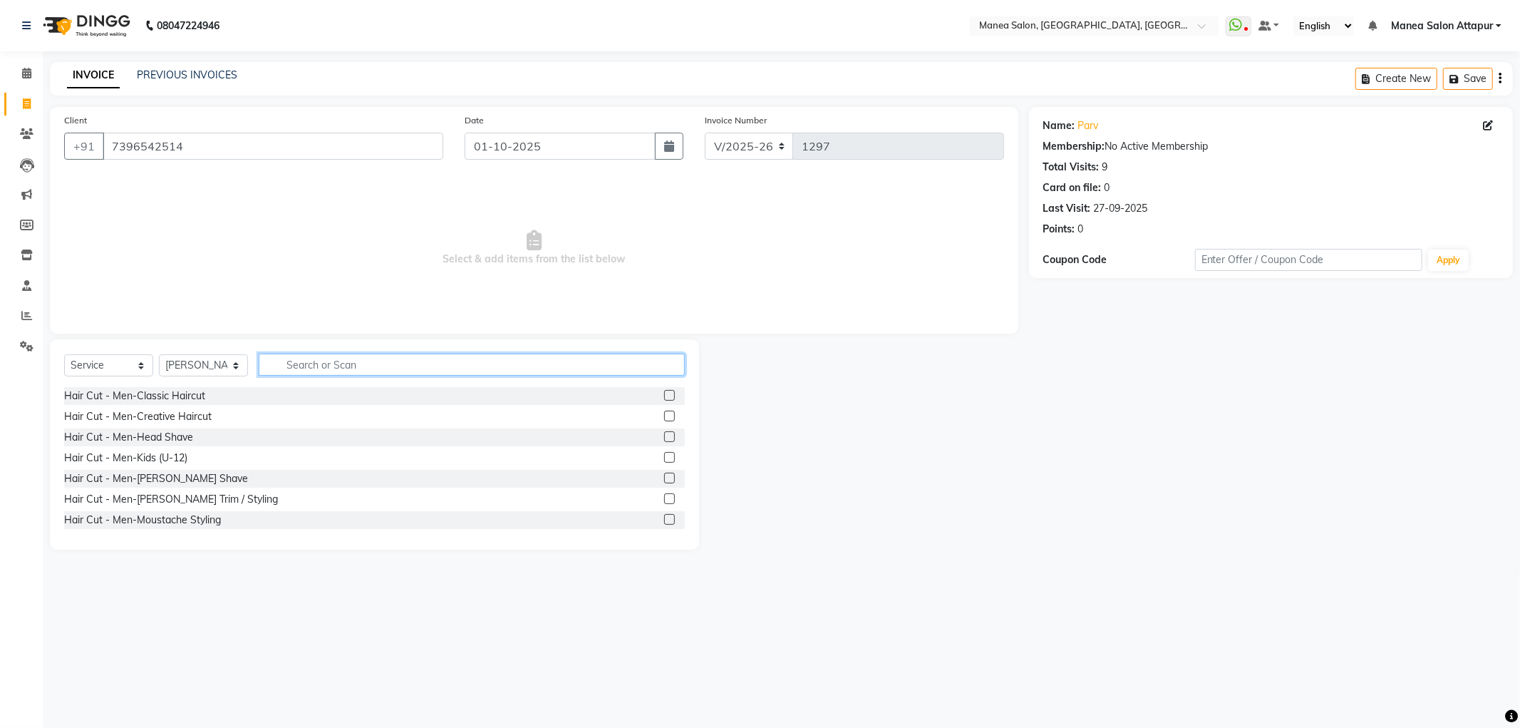
click at [350, 373] on input "text" at bounding box center [472, 364] width 426 height 22
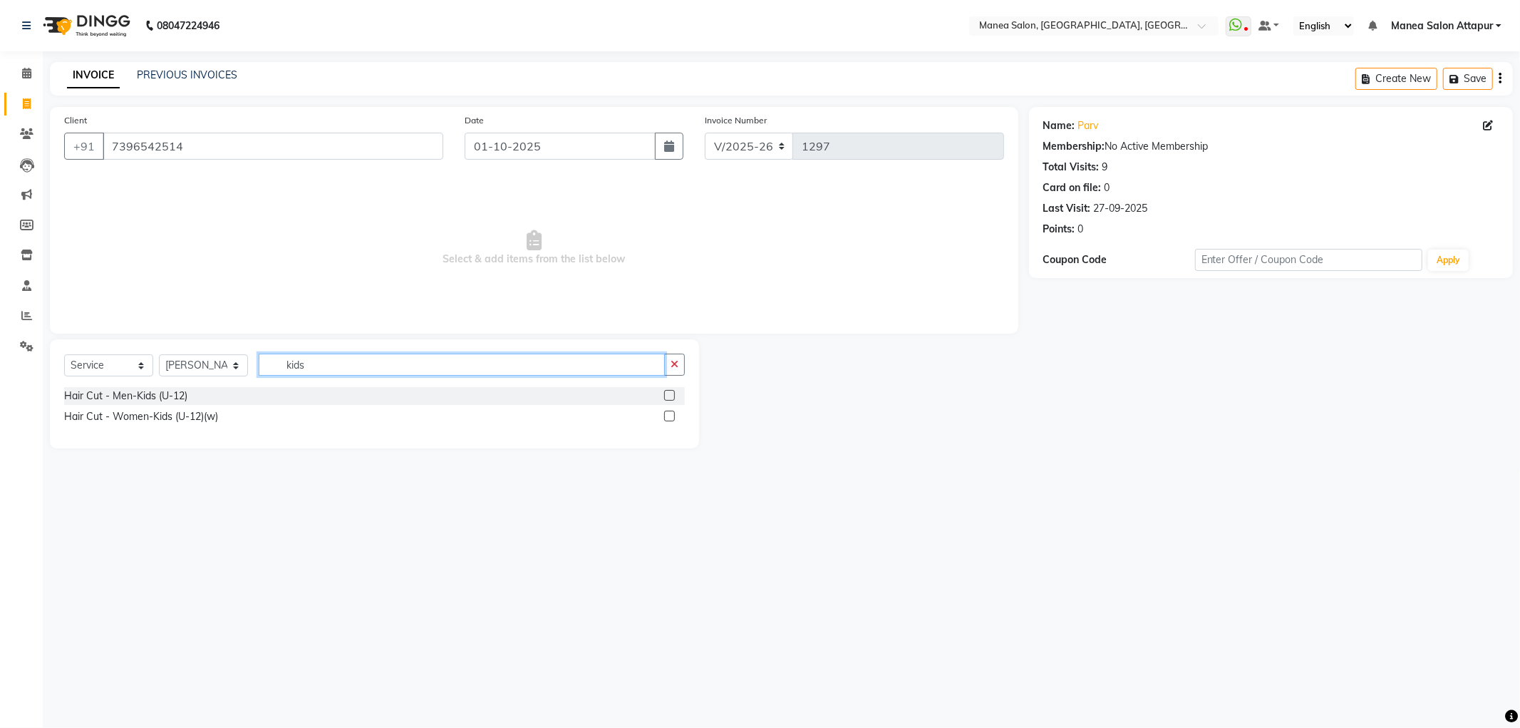
type input "kids"
click at [671, 418] on label at bounding box center [669, 415] width 11 height 11
click at [671, 418] on input "checkbox" at bounding box center [668, 416] width 9 height 9
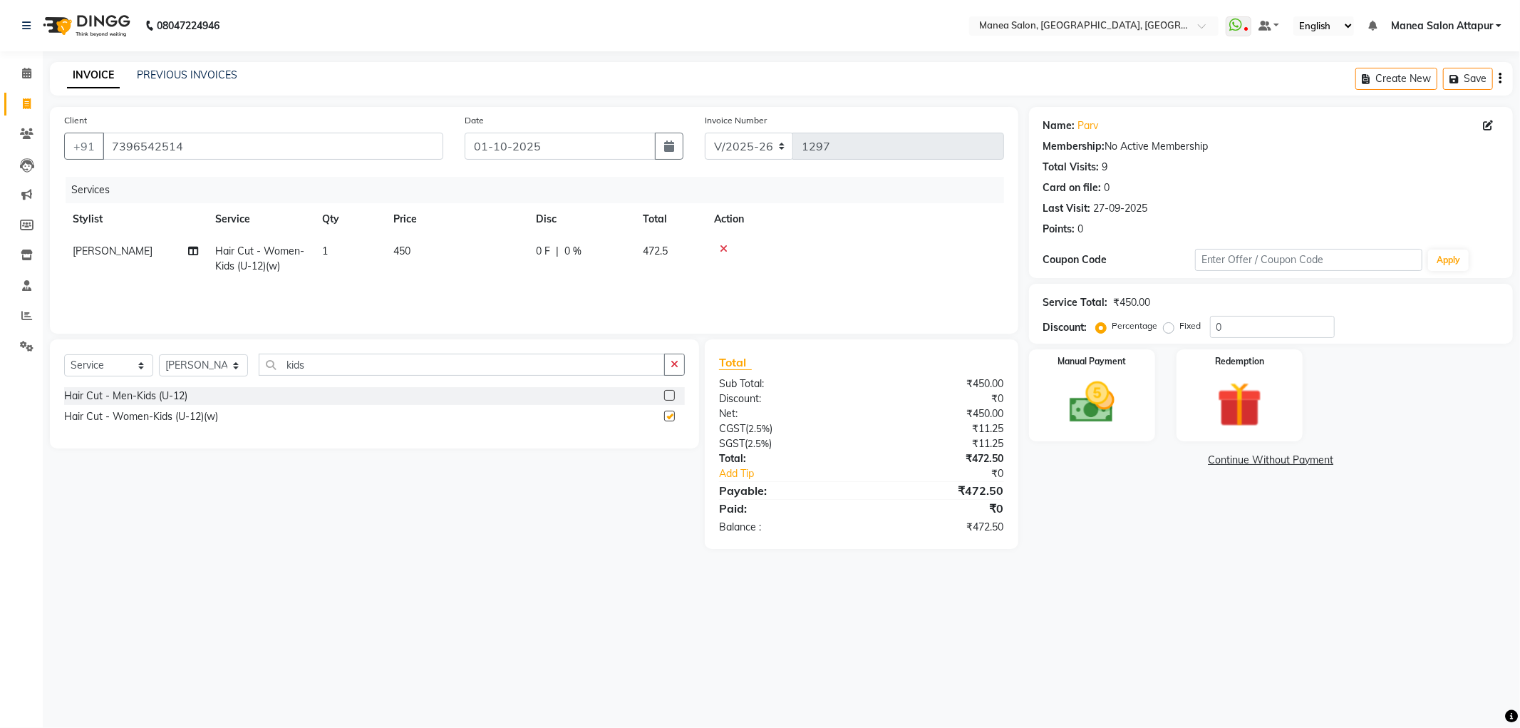
checkbox input "false"
click at [205, 372] on select "Select Stylist Aryan Ashok Devender Dasari Faizan Shaik Imran Padmja Rajee Salm…" at bounding box center [203, 365] width 89 height 22
drag, startPoint x: 192, startPoint y: 358, endPoint x: 144, endPoint y: 332, distance: 54.8
click at [192, 358] on select "Select Stylist Aryan Ashok Devender Dasari Faizan Shaik Imran Padmja Rajee Salm…" at bounding box center [203, 365] width 89 height 22
click at [103, 254] on span "[PERSON_NAME]" at bounding box center [113, 250] width 80 height 13
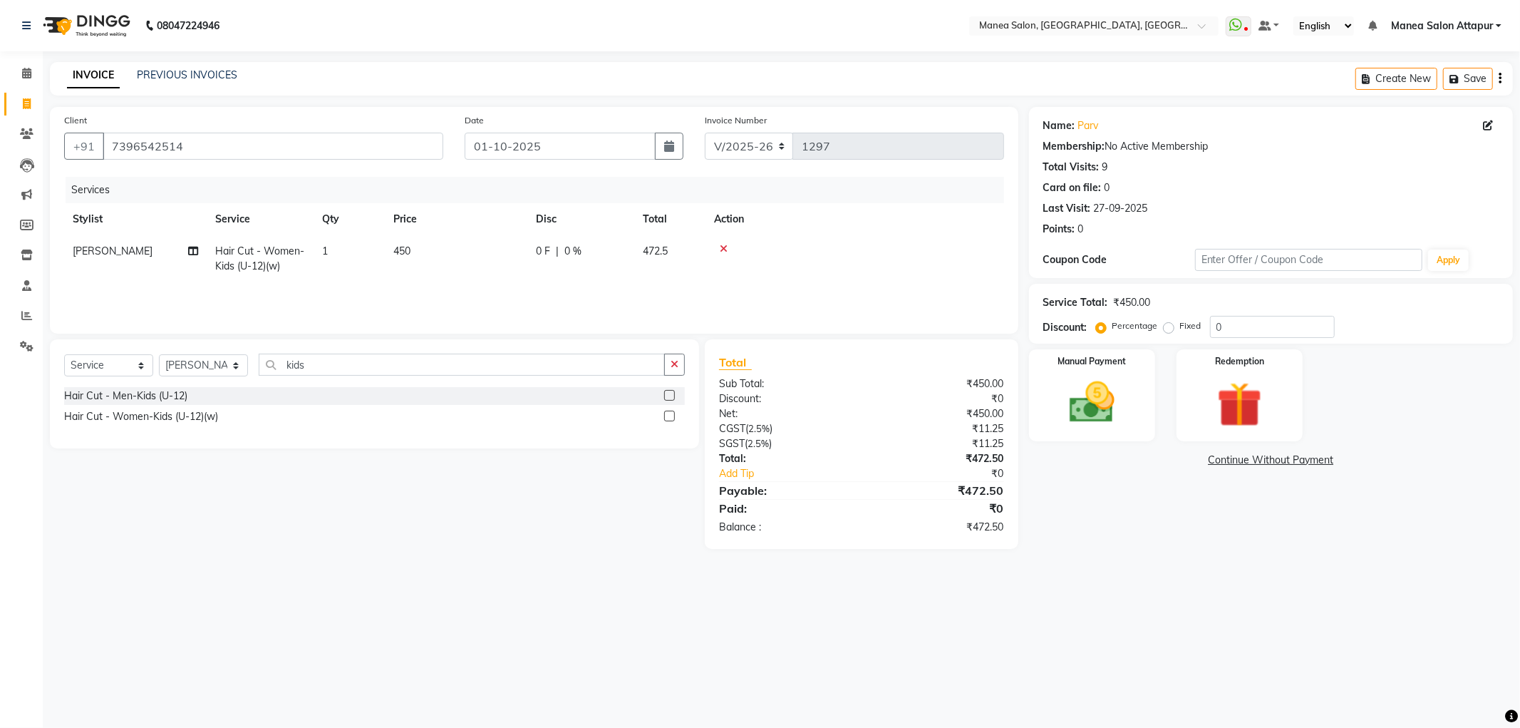
select select "78234"
click at [103, 254] on select "Aryan Ashok Devender Dasari Faizan Shaik Imran Padmja Rajee Salma Begum Sheshi …" at bounding box center [135, 255] width 125 height 22
select select "84082"
click at [202, 363] on select "Select Stylist Aryan Ashok Devender Dasari Faizan Shaik Imran Padmja Rajee Salm…" at bounding box center [203, 365] width 89 height 22
select select "58090"
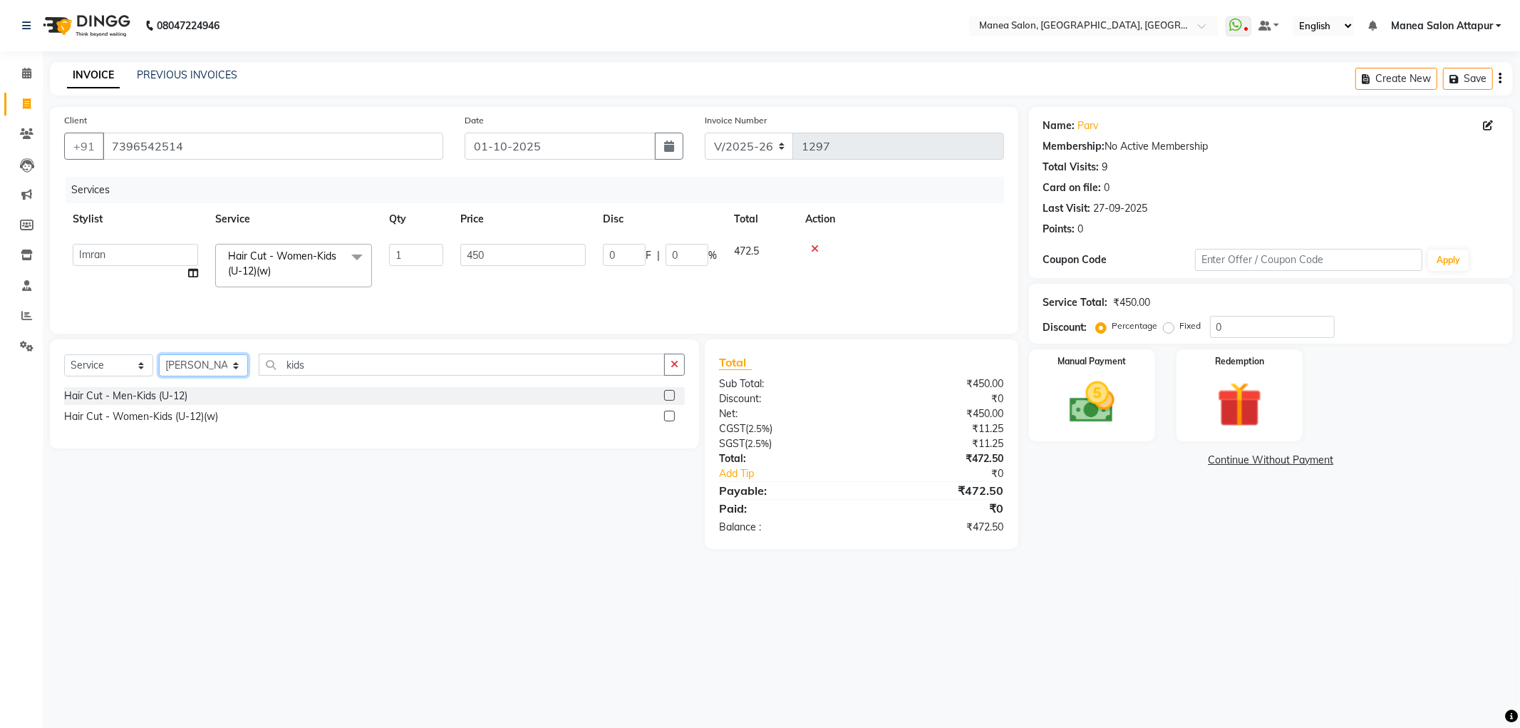
click at [159, 355] on select "Select Stylist Aryan Ashok Devender Dasari Faizan Shaik Imran Padmja Rajee Salm…" at bounding box center [203, 365] width 89 height 22
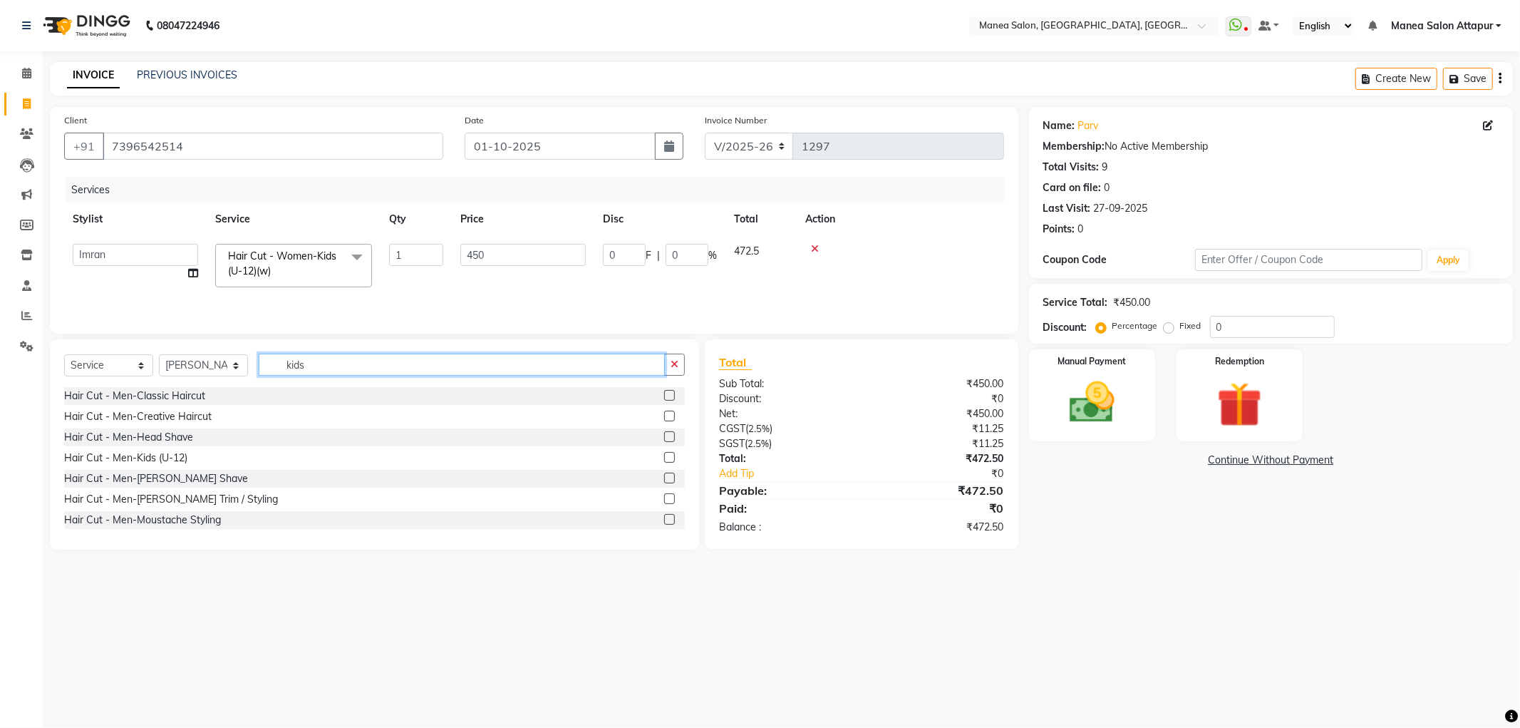
drag, startPoint x: 312, startPoint y: 358, endPoint x: 265, endPoint y: 360, distance: 47.1
click at [265, 360] on input "kids" at bounding box center [462, 364] width 406 height 22
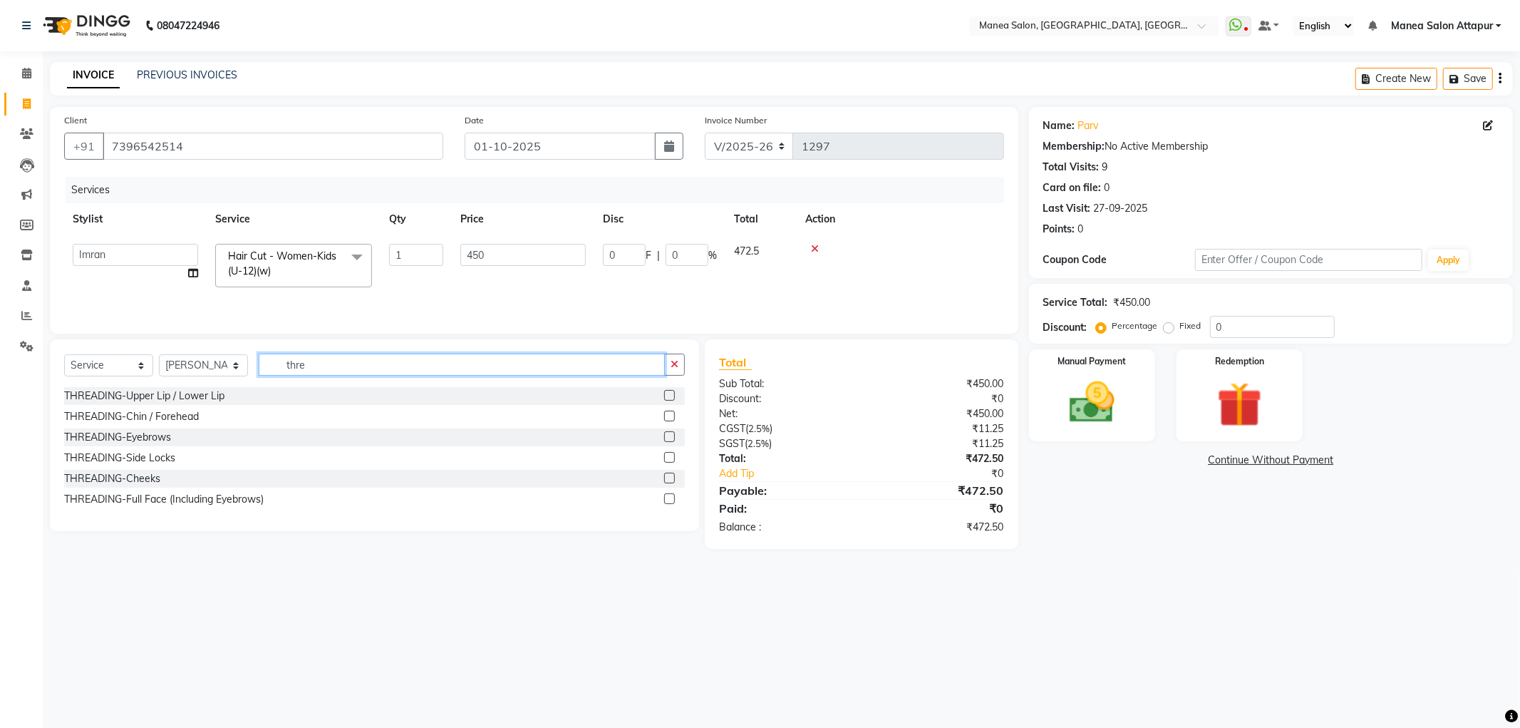
type input "thre"
click at [666, 436] on label at bounding box center [669, 436] width 11 height 11
click at [666, 436] on input "checkbox" at bounding box center [668, 437] width 9 height 9
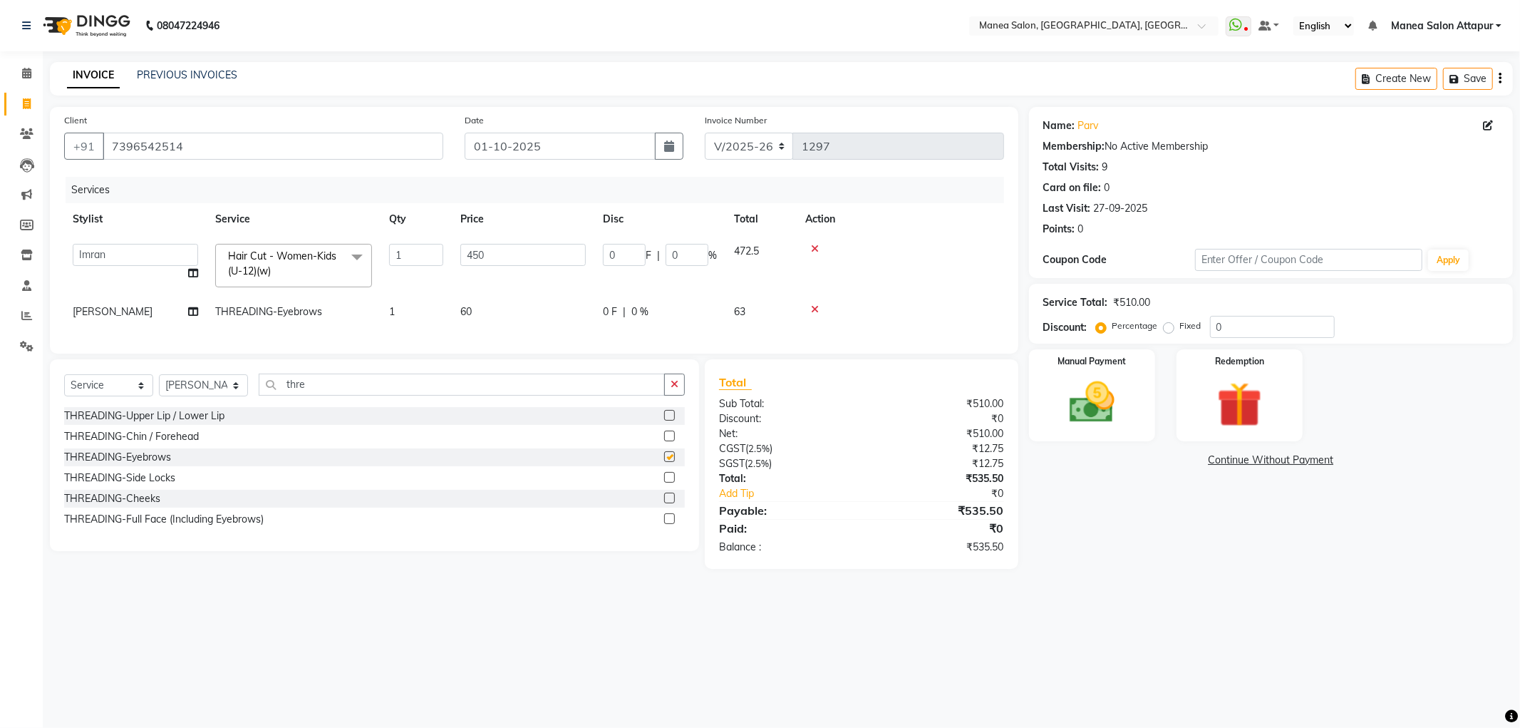
checkbox input "false"
click at [670, 420] on label at bounding box center [669, 415] width 11 height 11
click at [670, 420] on input "checkbox" at bounding box center [668, 415] width 9 height 9
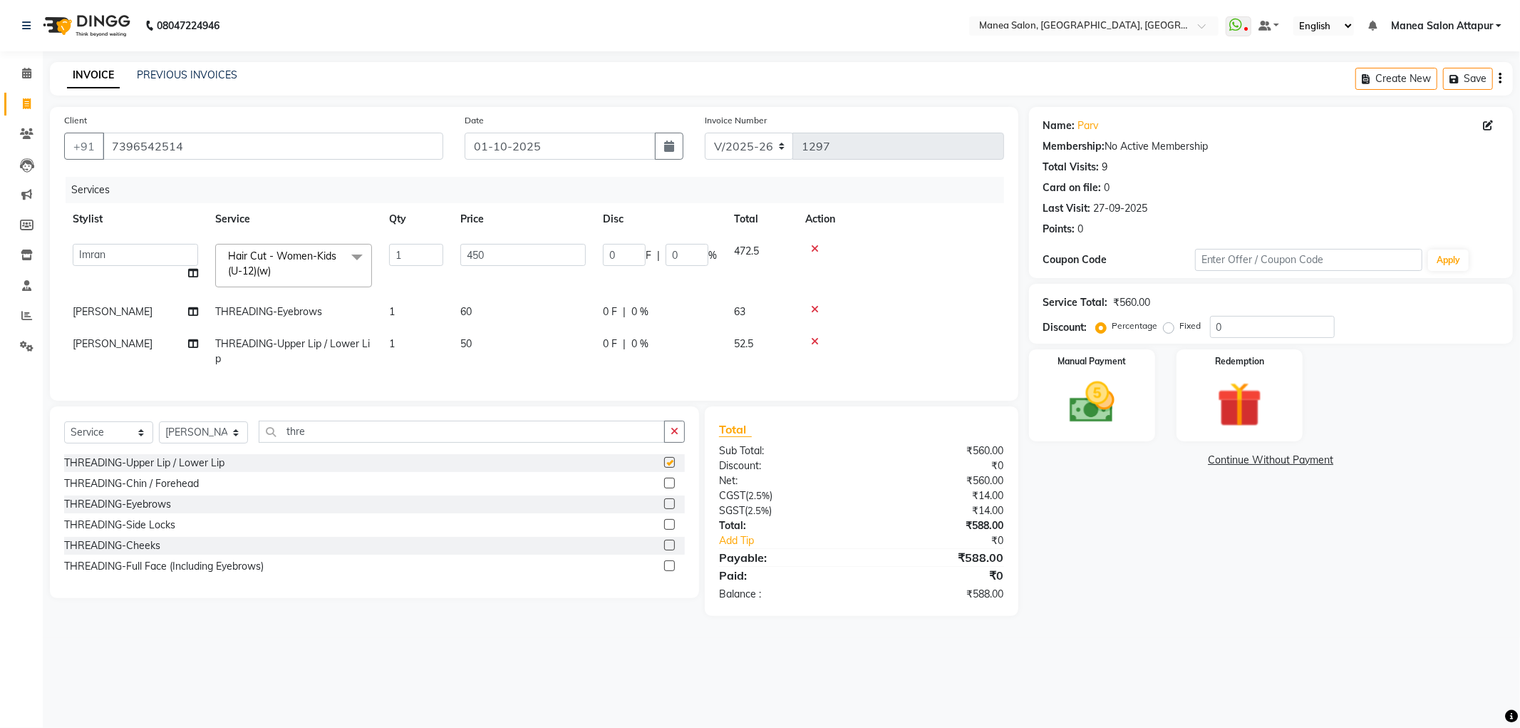
checkbox input "false"
click at [1214, 516] on div "Name: Parv Membership: No Active Membership Total Visits: 9 Card on file: 0 Las…" at bounding box center [1276, 361] width 495 height 509
click at [205, 150] on input "7396542514" at bounding box center [273, 146] width 341 height 27
click at [1114, 404] on img at bounding box center [1092, 403] width 76 height 54
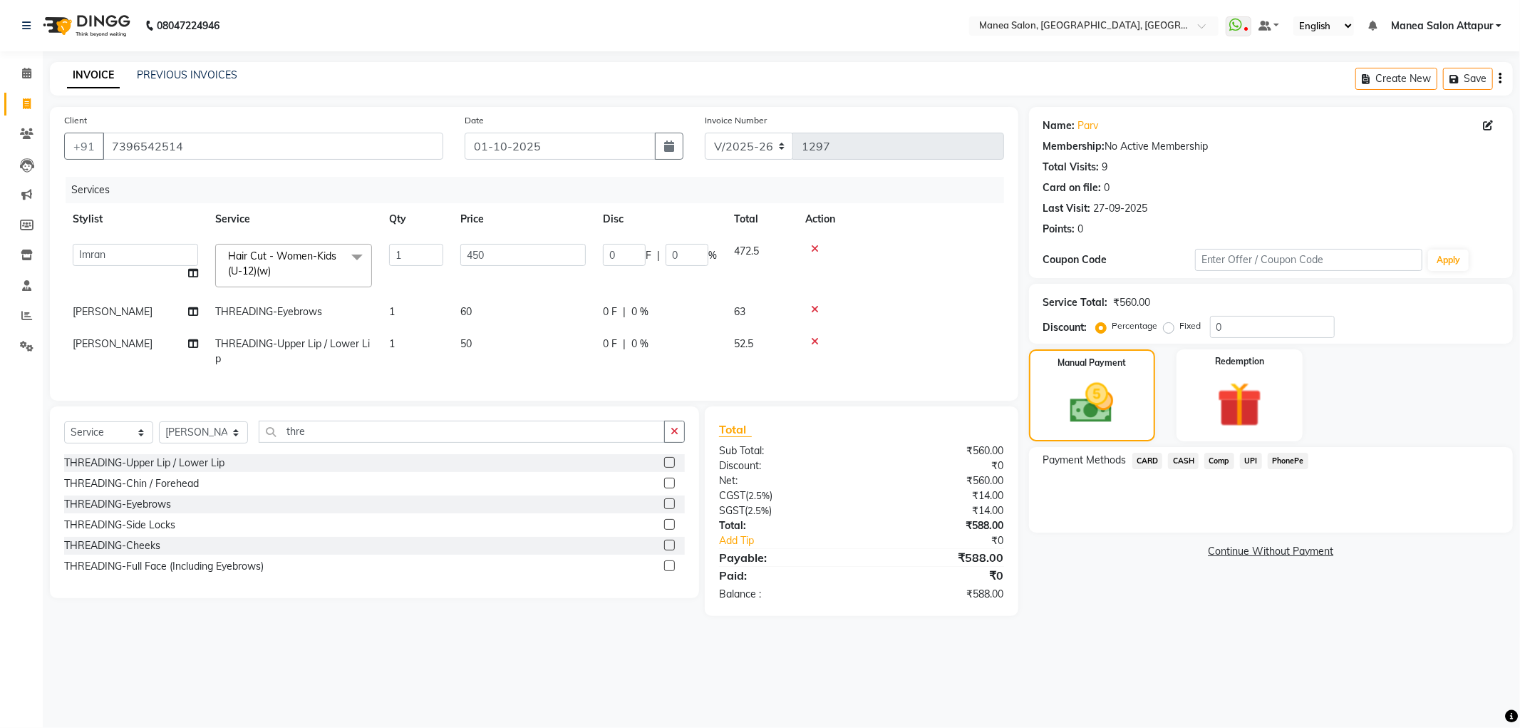
click at [1185, 463] on span "CASH" at bounding box center [1183, 461] width 31 height 16
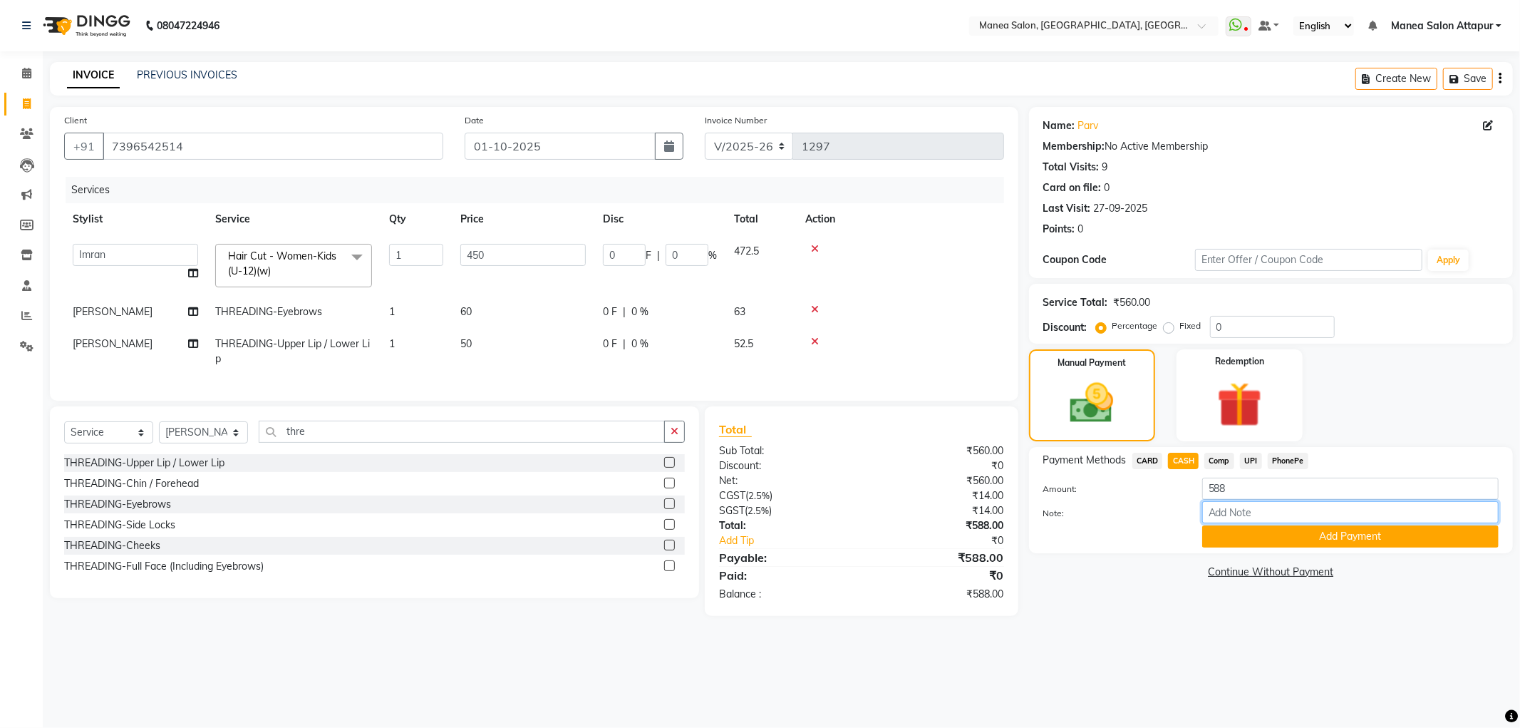
click at [1242, 515] on input "Note:" at bounding box center [1350, 512] width 296 height 22
type input "Counter Cash"
click at [1303, 545] on button "Add Payment" at bounding box center [1350, 536] width 296 height 22
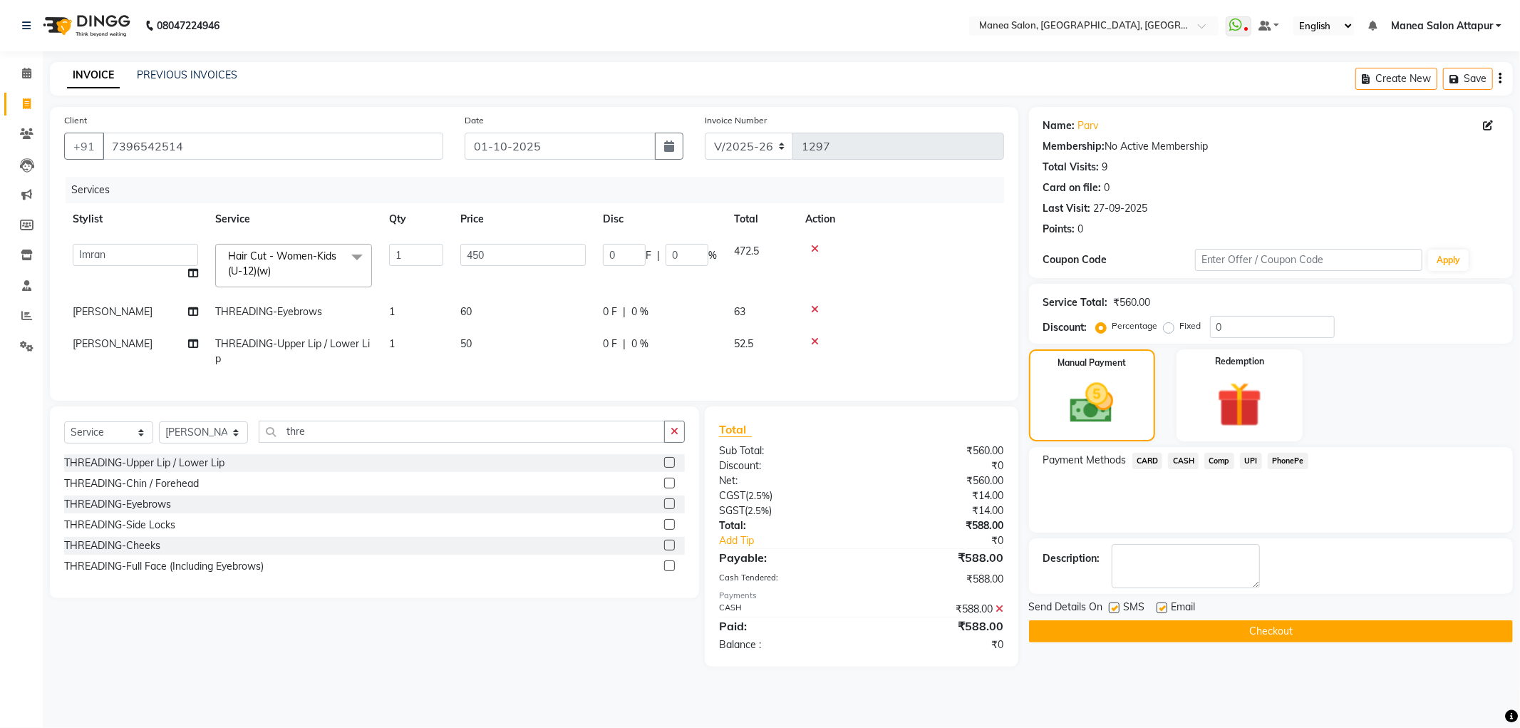
drag, startPoint x: 1302, startPoint y: 672, endPoint x: 1307, endPoint y: 641, distance: 31.0
click at [1303, 666] on div "Name: Parv Membership: No Active Membership Total Visits: 9 Card on file: 0 Las…" at bounding box center [1276, 386] width 495 height 559
click at [1308, 639] on button "Checkout" at bounding box center [1271, 631] width 484 height 22
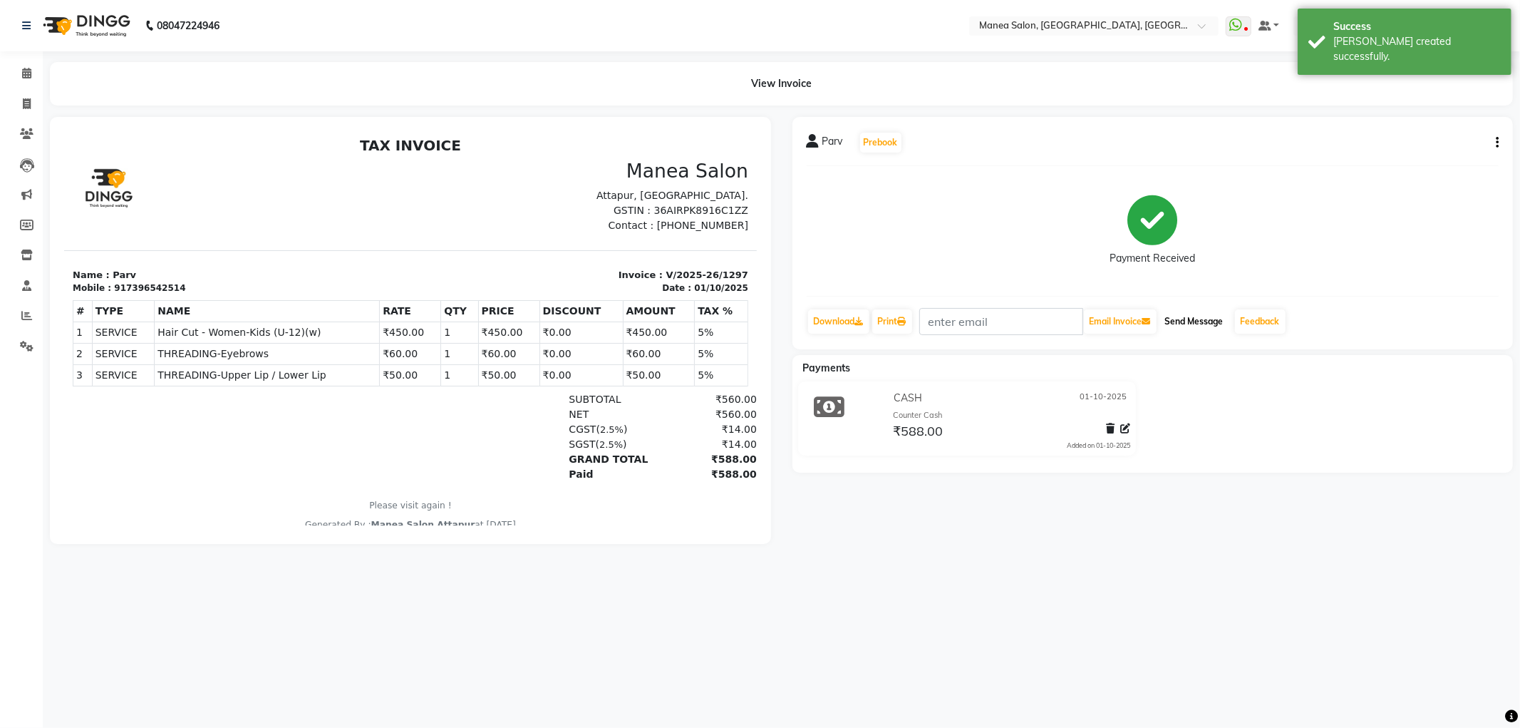
click at [1195, 312] on button "Send Message" at bounding box center [1194, 321] width 70 height 24
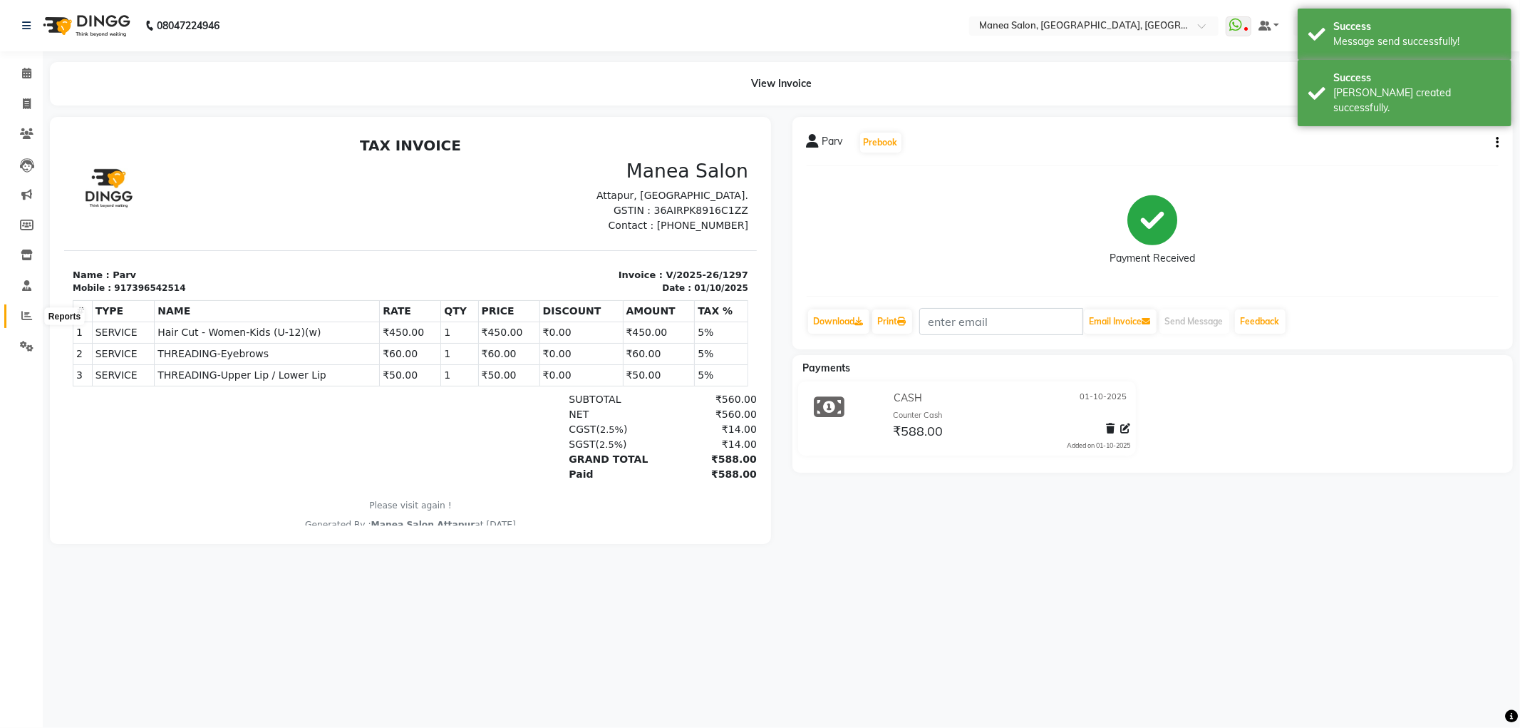
click at [23, 311] on icon at bounding box center [26, 315] width 11 height 11
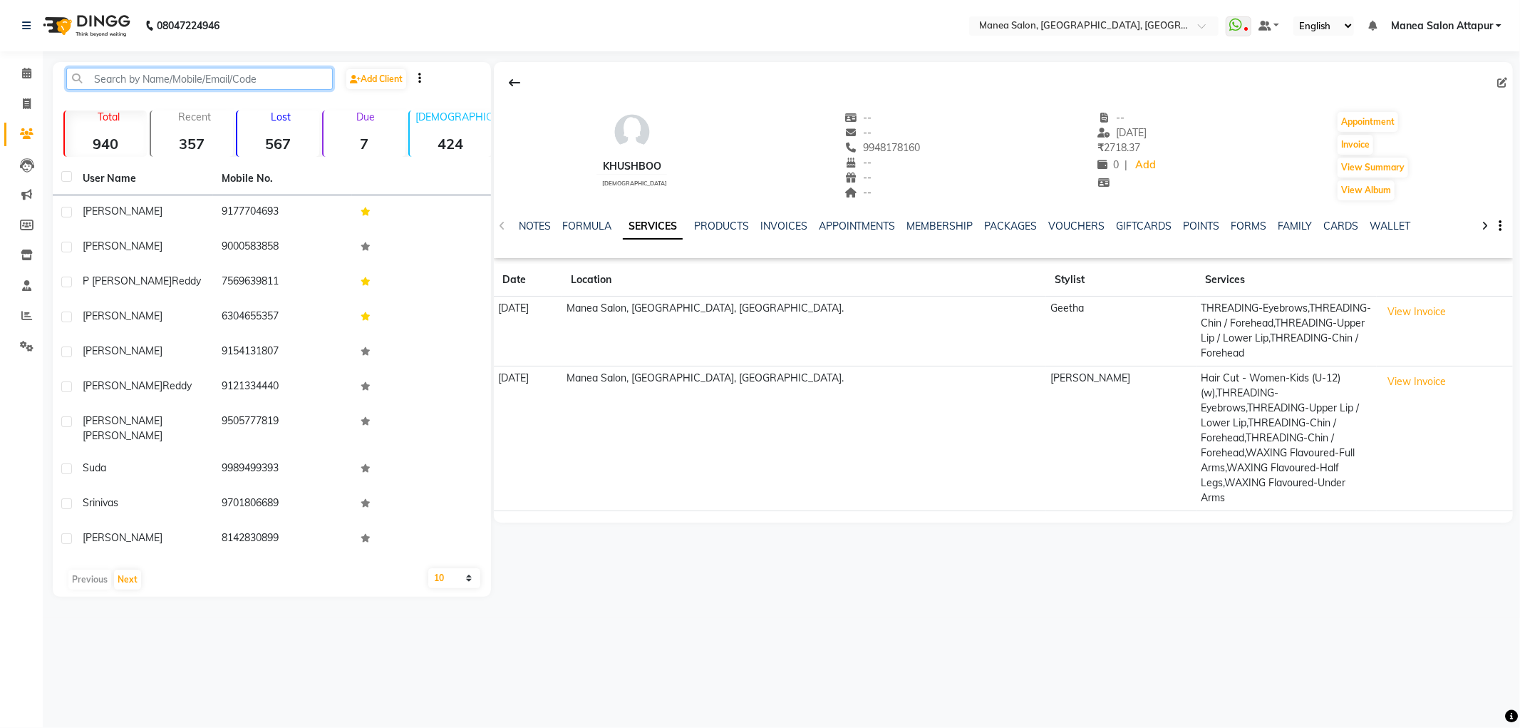
click at [180, 74] on input "text" at bounding box center [199, 79] width 267 height 22
paste input "7396542514"
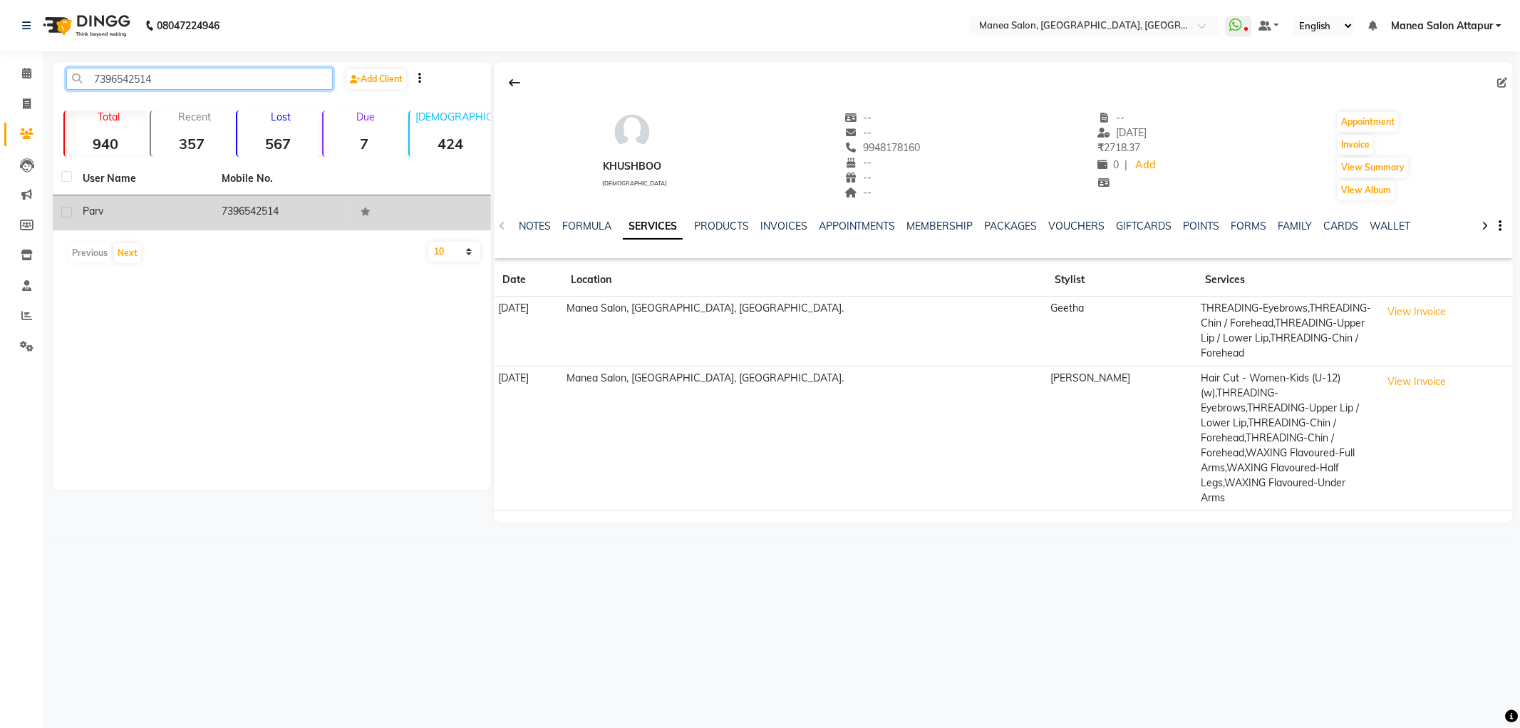
type input "7396542514"
click at [154, 218] on div "Parv" at bounding box center [144, 211] width 122 height 15
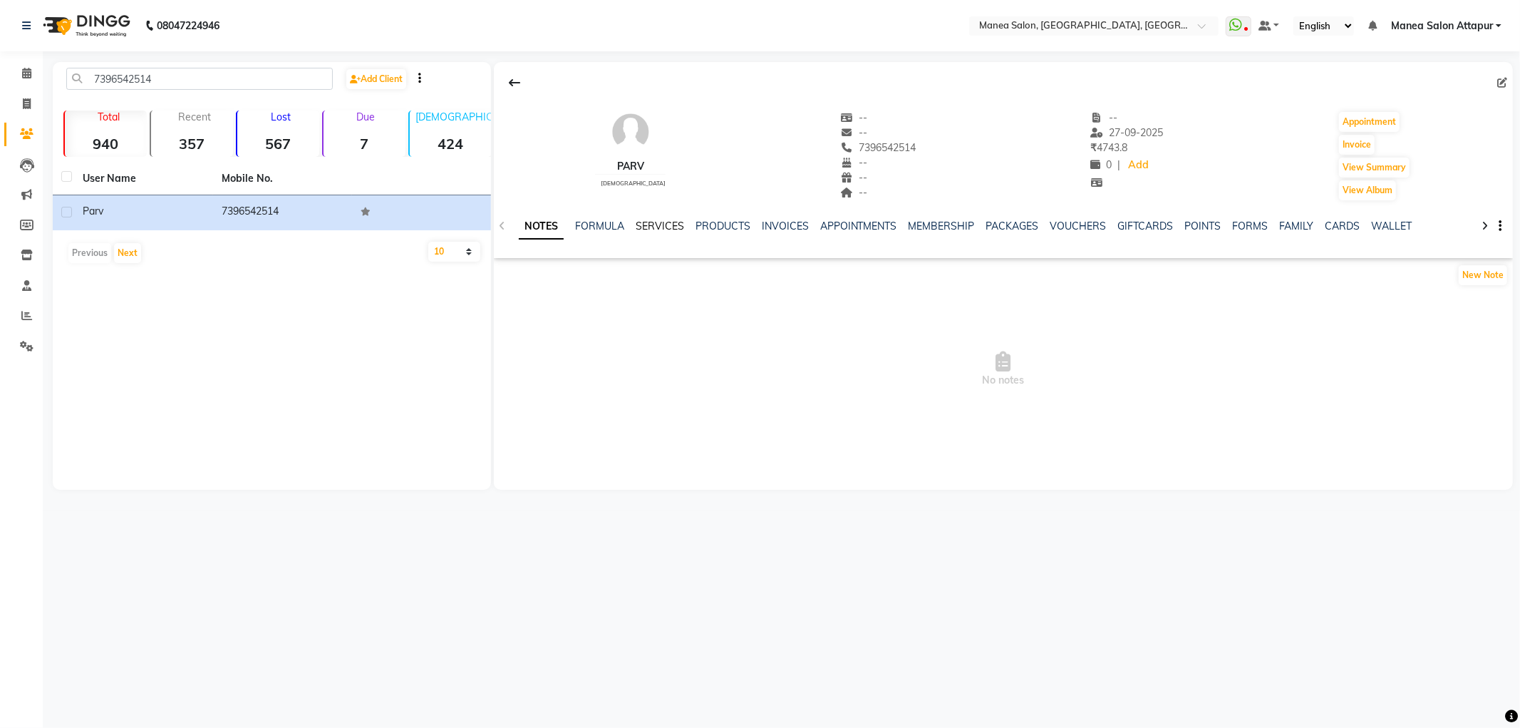
click at [666, 226] on link "SERVICES" at bounding box center [660, 225] width 48 height 13
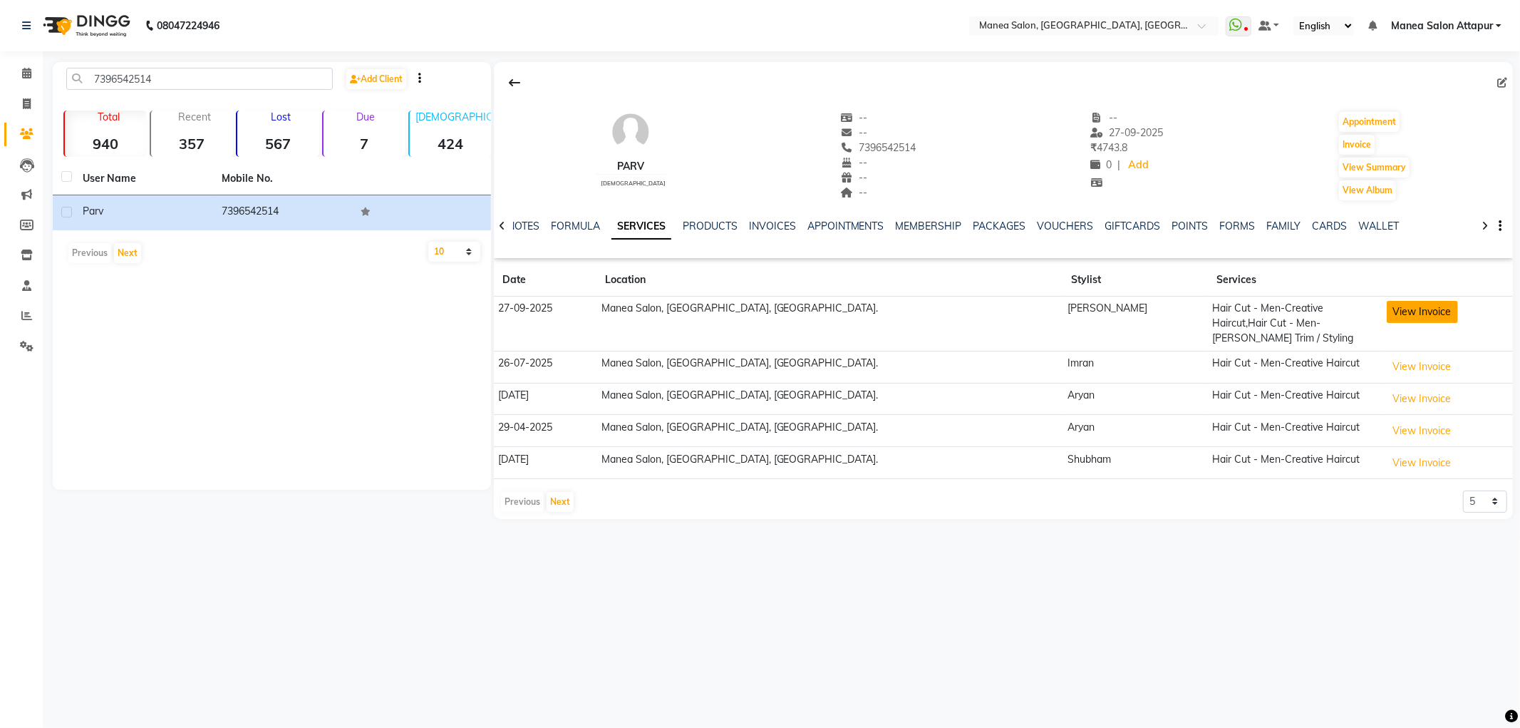
click at [1387, 319] on button "View Invoice" at bounding box center [1422, 312] width 71 height 22
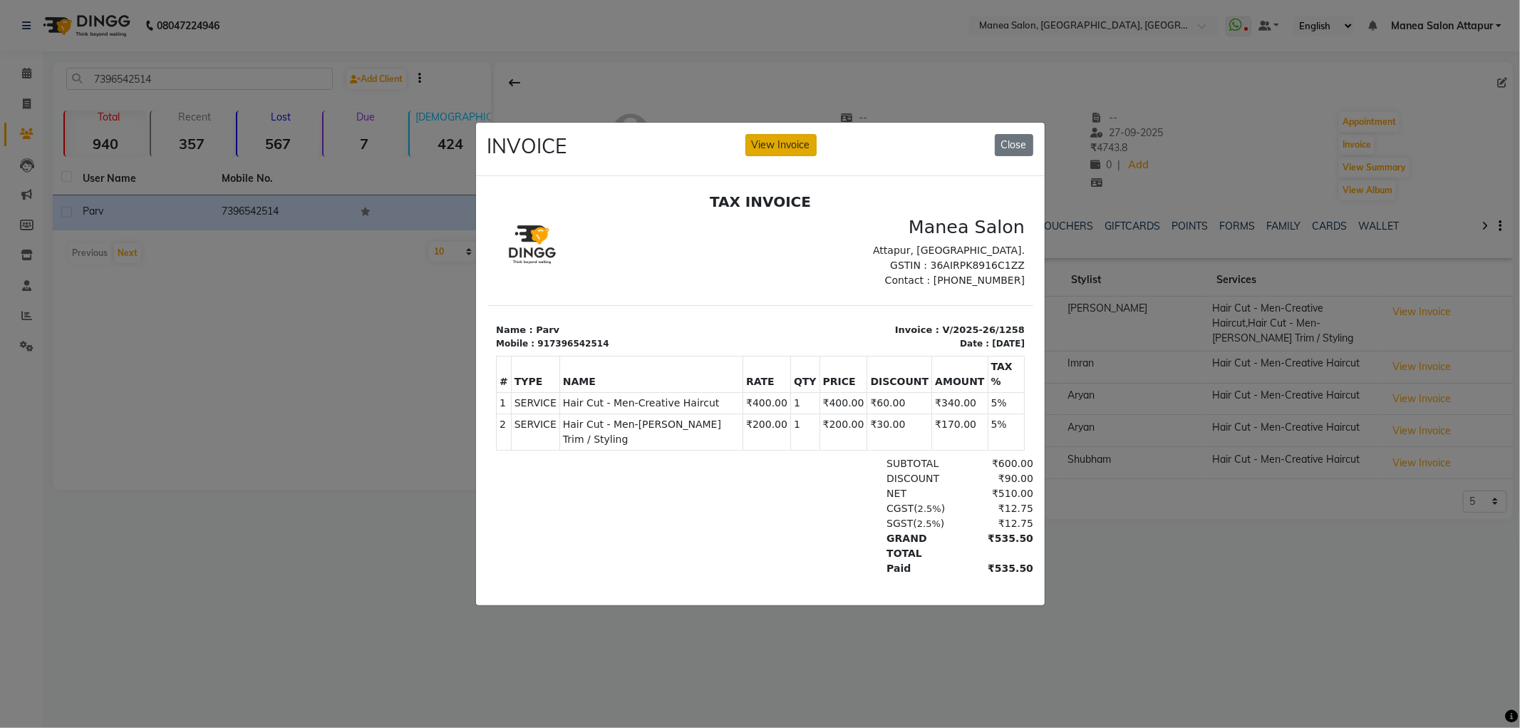
click at [802, 148] on button "View Invoice" at bounding box center [780, 145] width 71 height 22
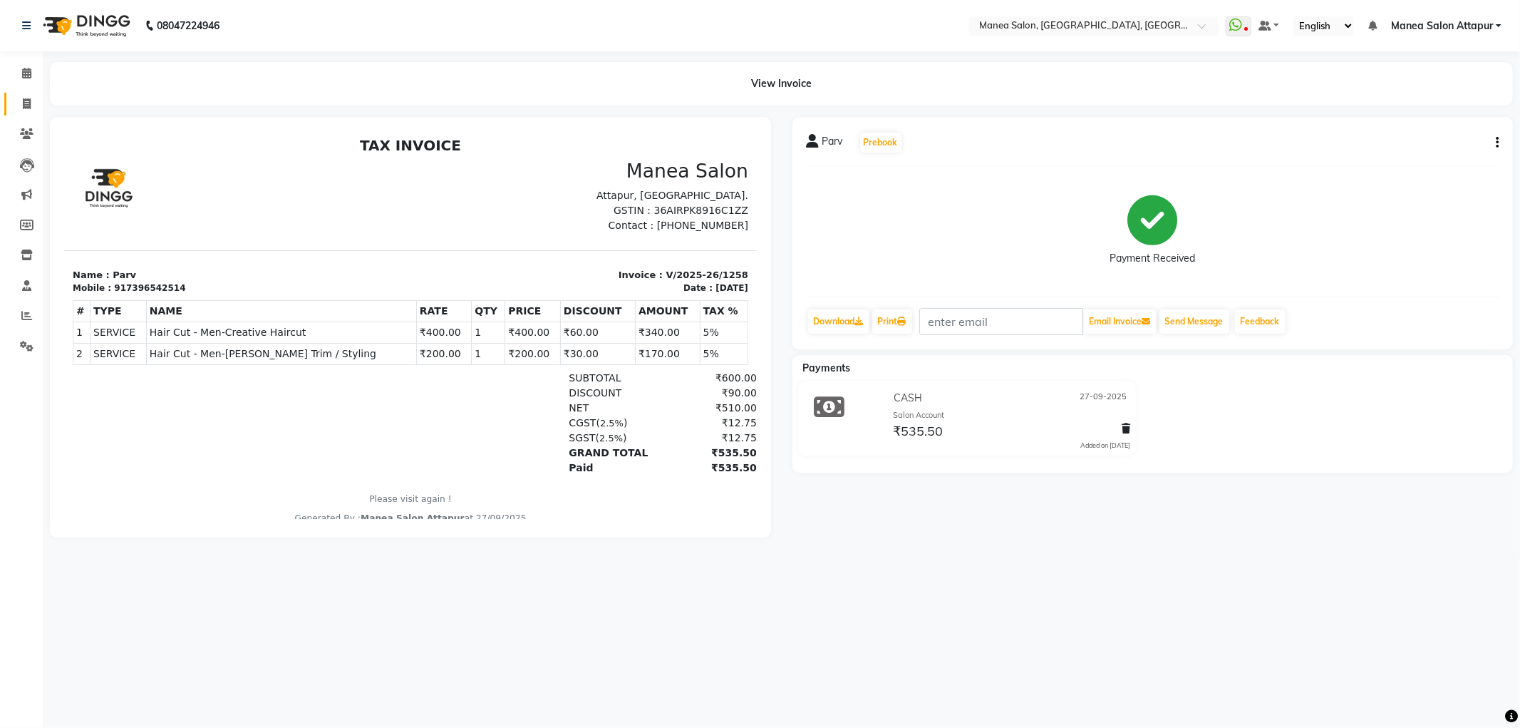
click at [23, 105] on icon at bounding box center [27, 103] width 8 height 11
select select "service"
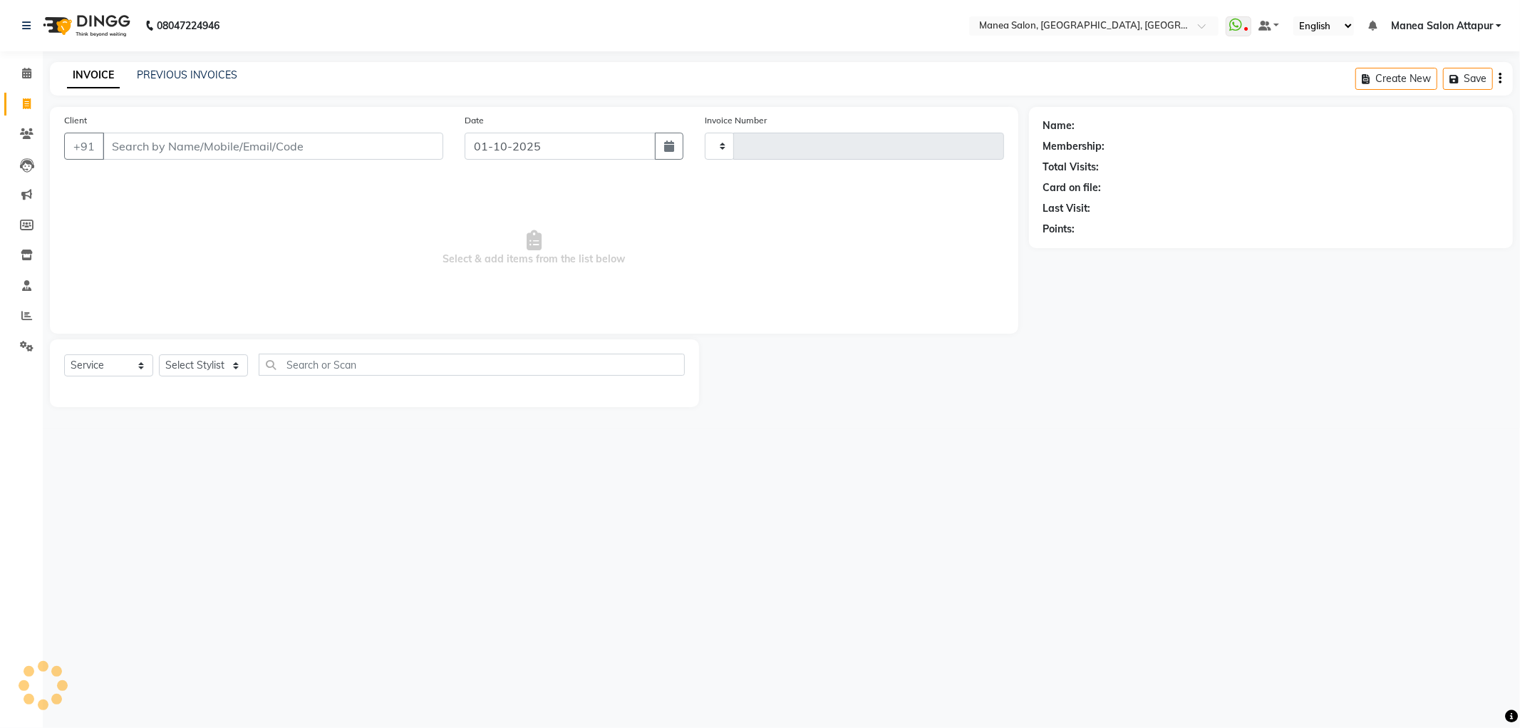
type input "1297"
select select "6587"
select select "membership"
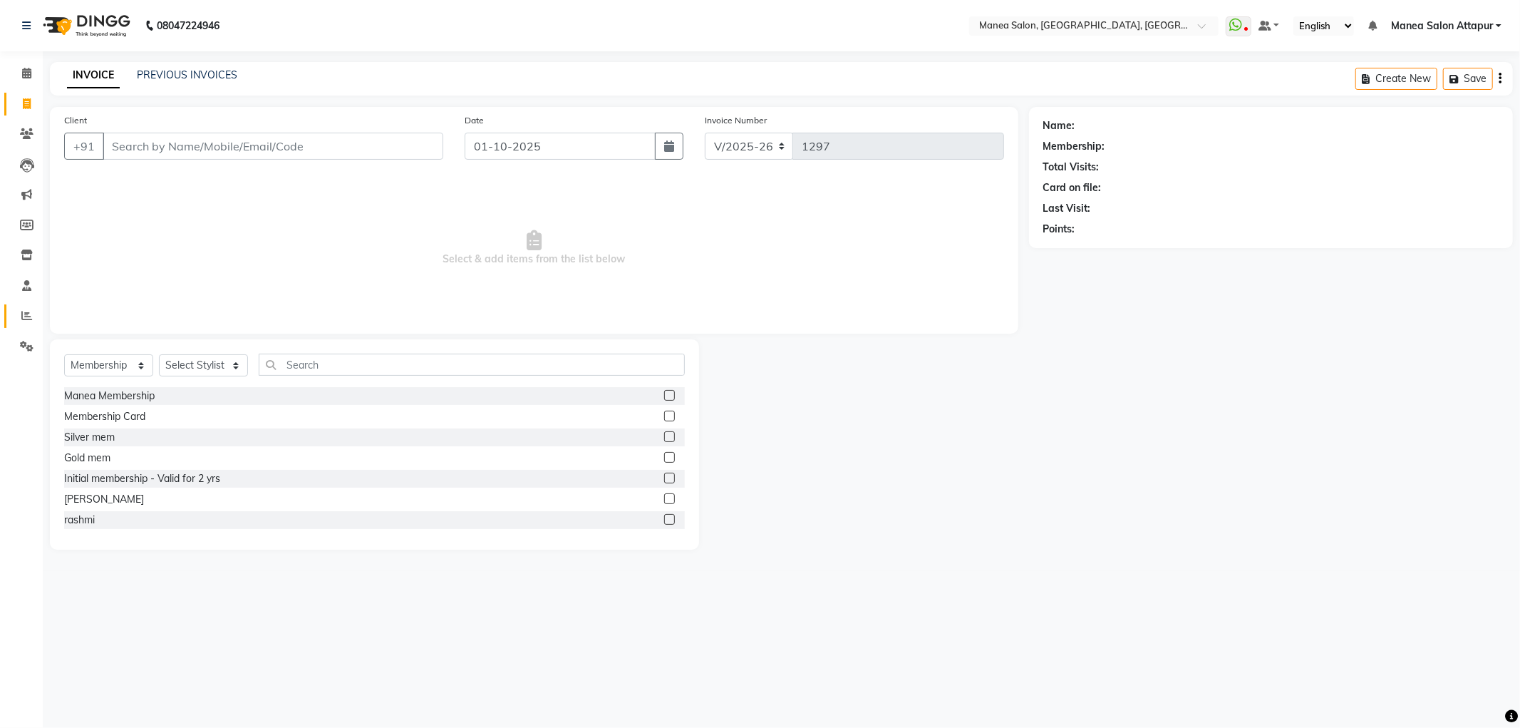
click at [32, 314] on span at bounding box center [26, 316] width 25 height 16
